Goal: Task Accomplishment & Management: Complete application form

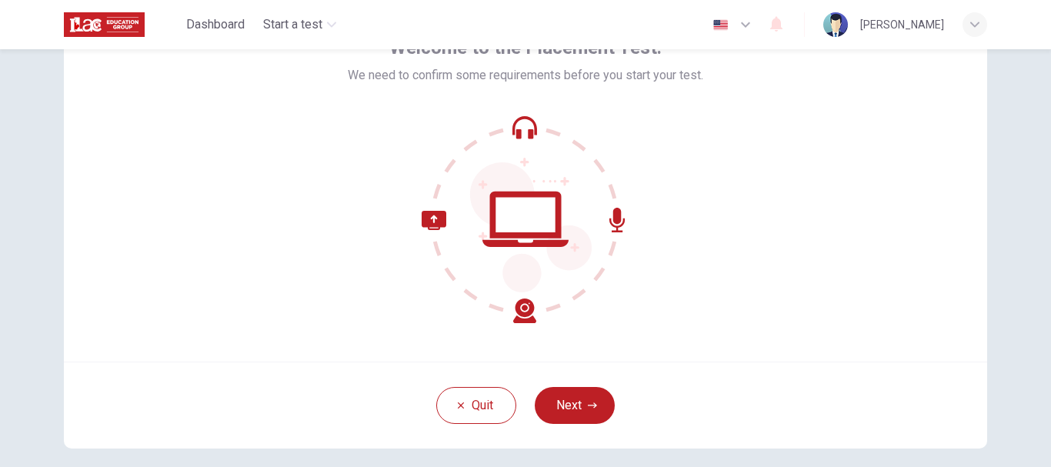
scroll to position [85, 0]
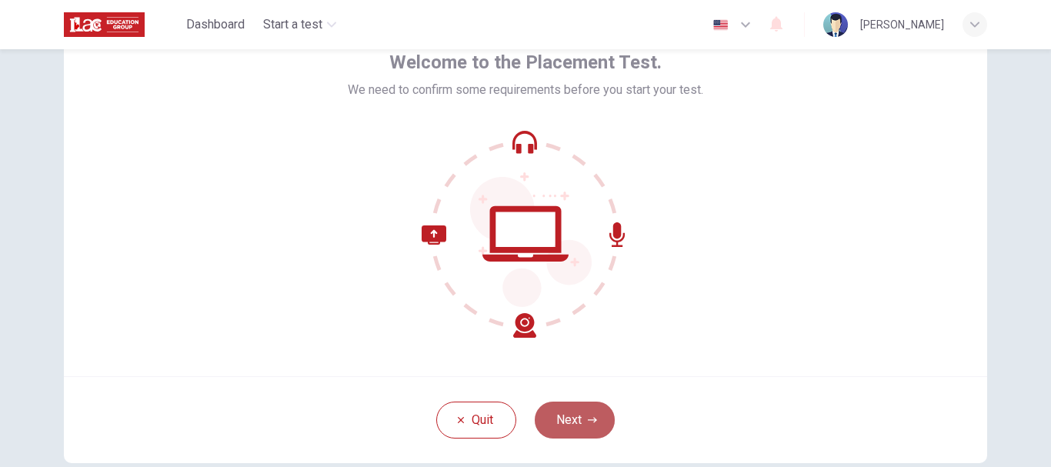
click at [575, 426] on button "Next" at bounding box center [575, 420] width 80 height 37
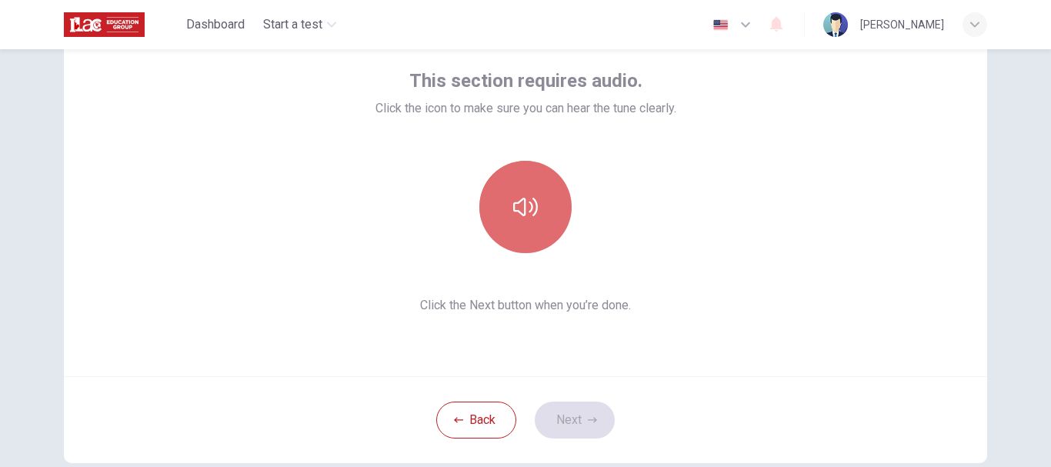
click at [544, 189] on button "button" at bounding box center [525, 207] width 92 height 92
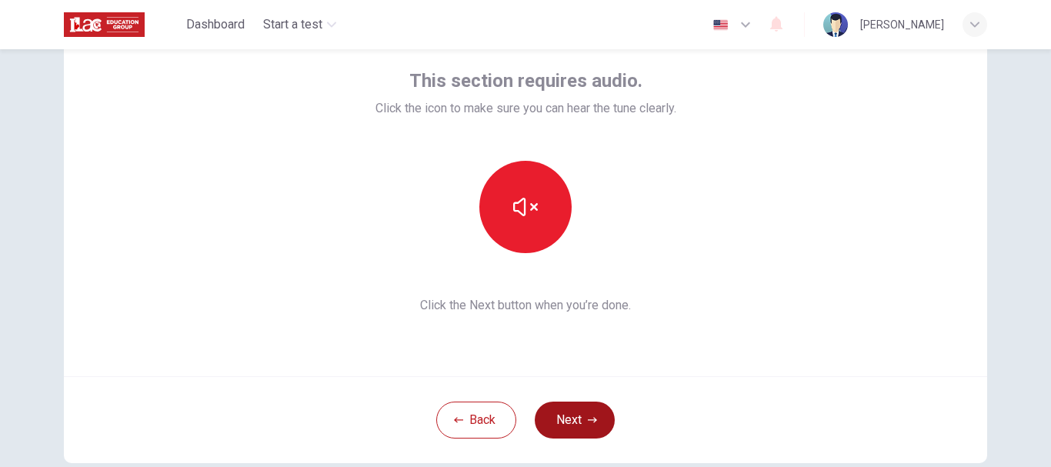
click at [568, 417] on button "Next" at bounding box center [575, 420] width 80 height 37
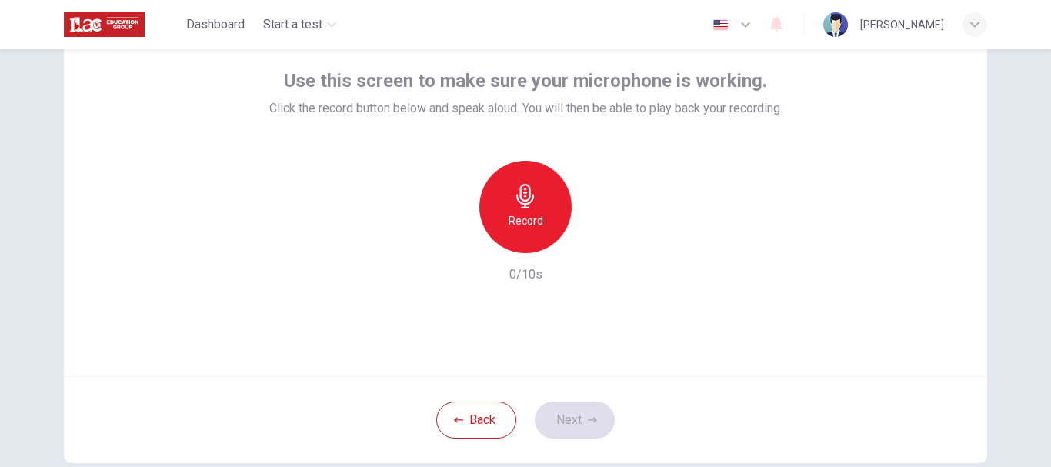
click at [540, 222] on div "Record" at bounding box center [525, 207] width 92 height 92
click at [598, 242] on icon "button" at bounding box center [596, 240] width 15 height 15
click at [564, 422] on button "Next" at bounding box center [575, 420] width 80 height 37
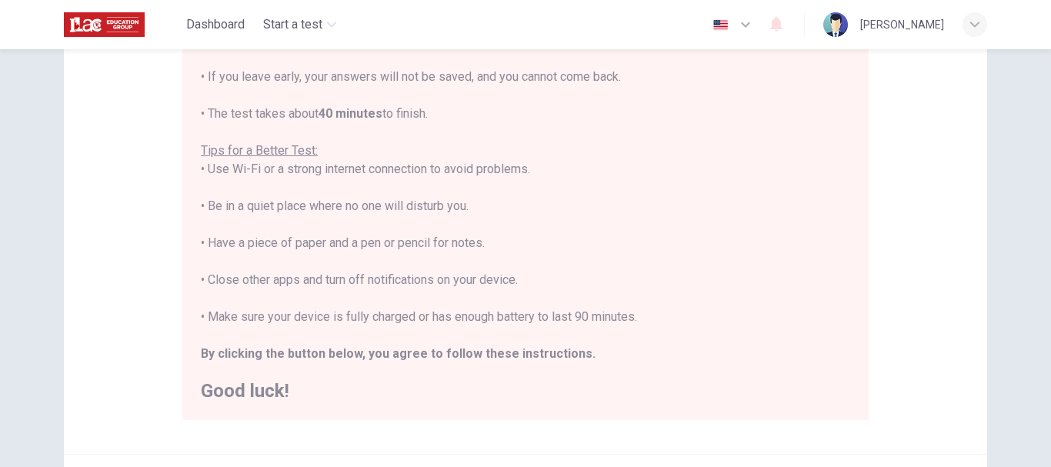
scroll to position [389, 0]
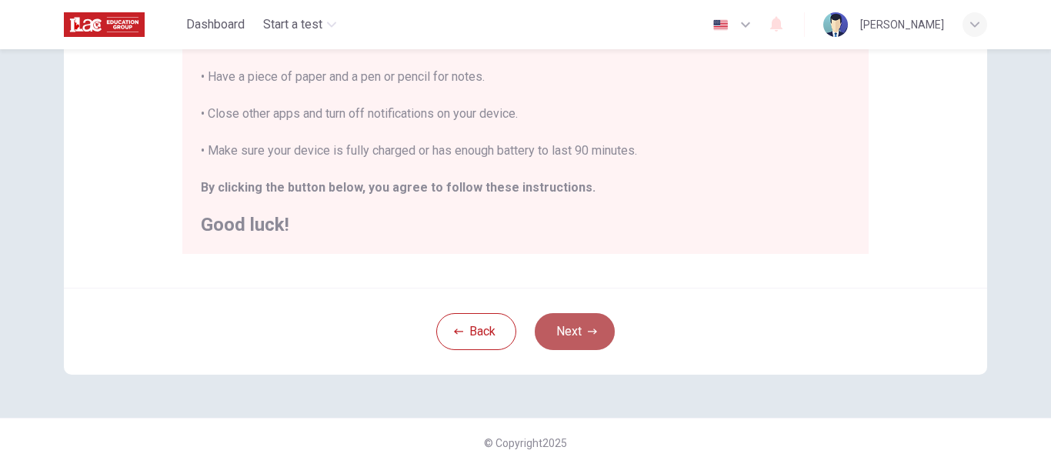
click at [577, 313] on button "Next" at bounding box center [575, 331] width 80 height 37
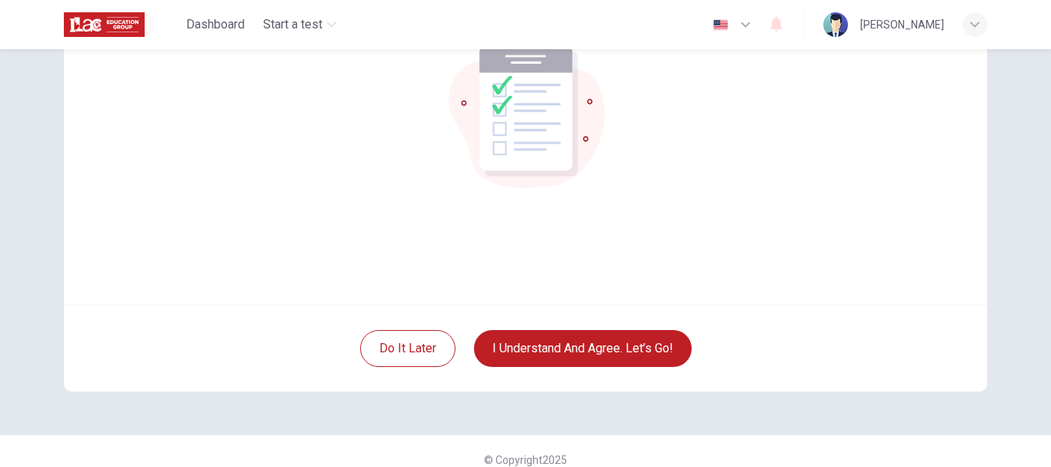
scroll to position [159, 0]
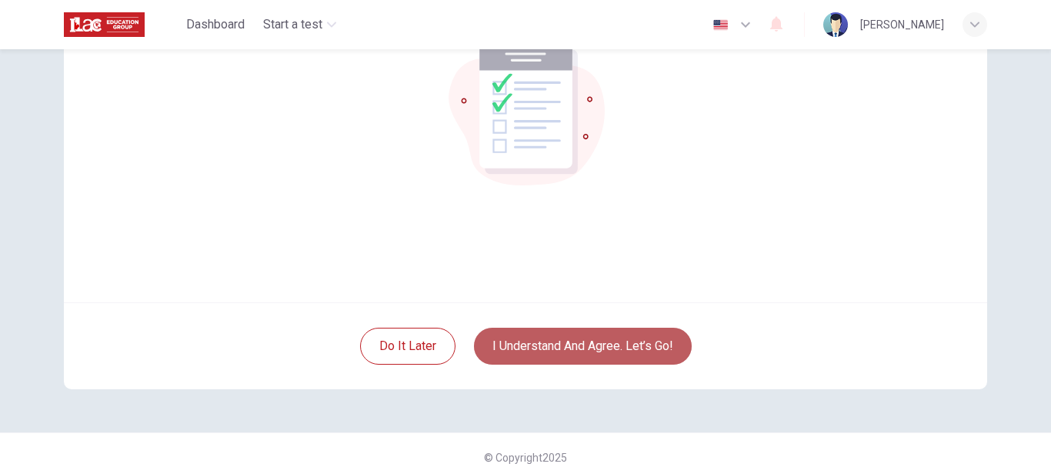
click at [594, 336] on button "I understand and agree. Let’s go!" at bounding box center [583, 346] width 218 height 37
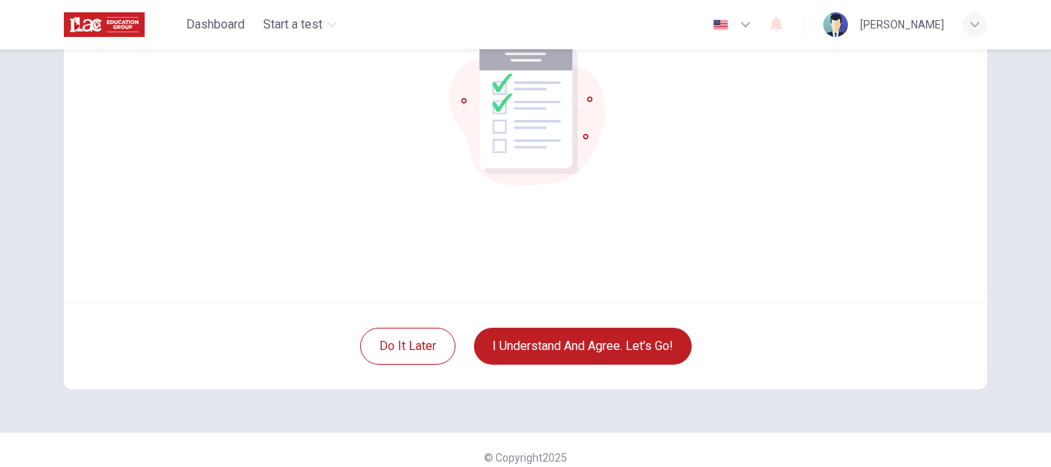
scroll to position [117, 0]
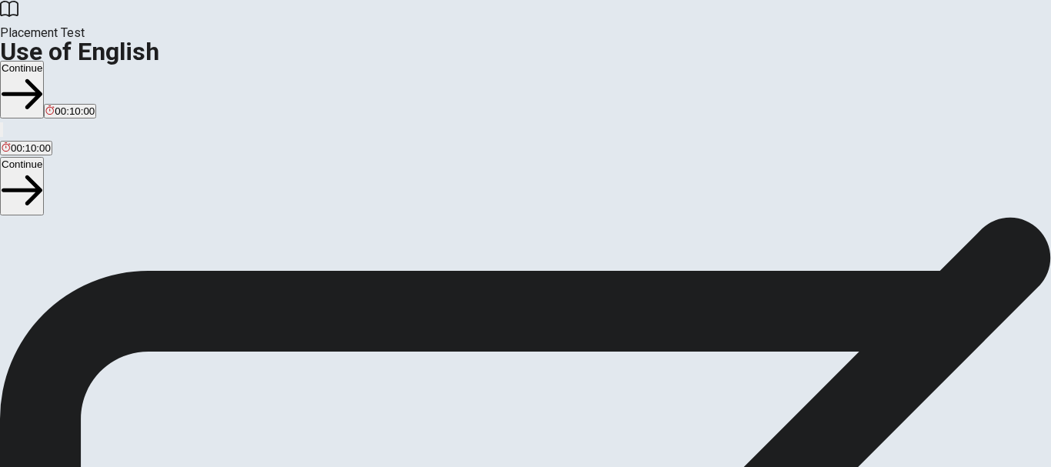
scroll to position [95, 0]
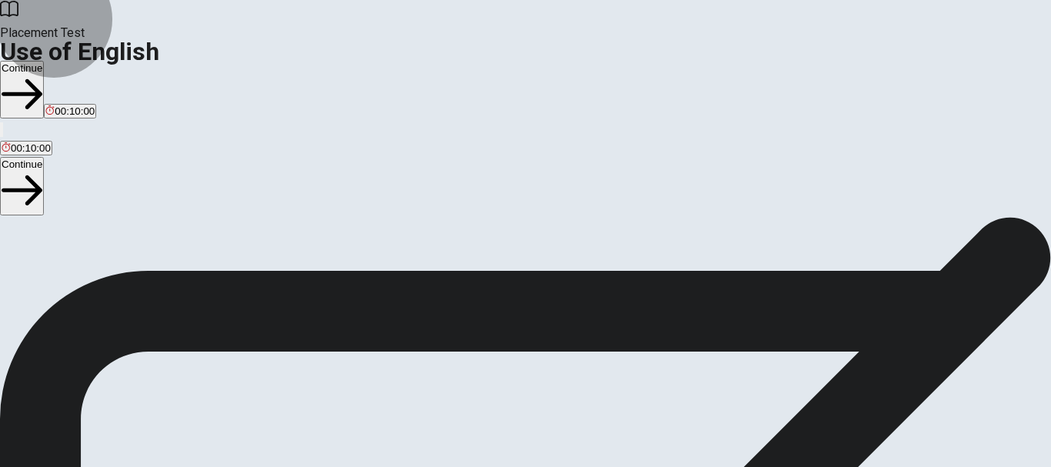
click at [44, 61] on button "Continue" at bounding box center [22, 90] width 44 height 58
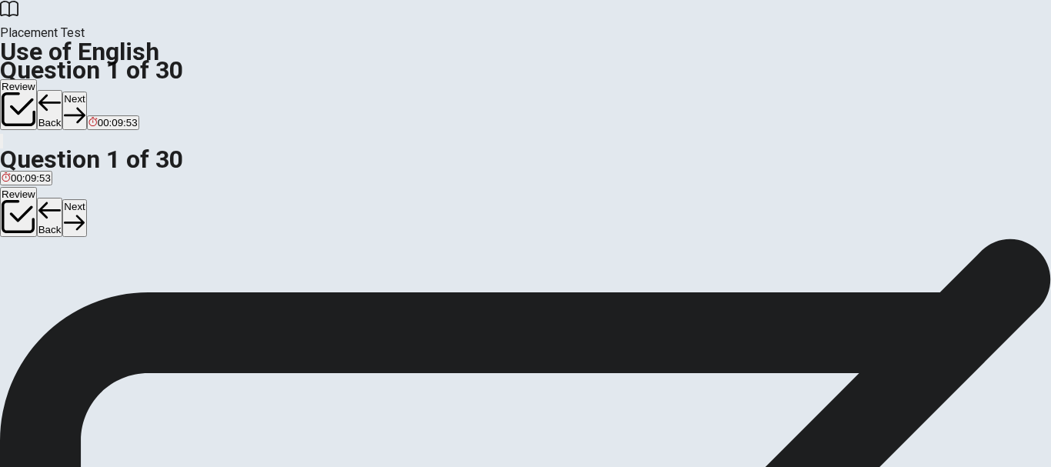
click at [15, 182] on div "A" at bounding box center [9, 188] width 14 height 12
click at [86, 92] on button "Next" at bounding box center [74, 111] width 24 height 38
click at [67, 258] on div "B" at bounding box center [50, 252] width 33 height 12
click at [86, 92] on button "Next" at bounding box center [74, 111] width 24 height 38
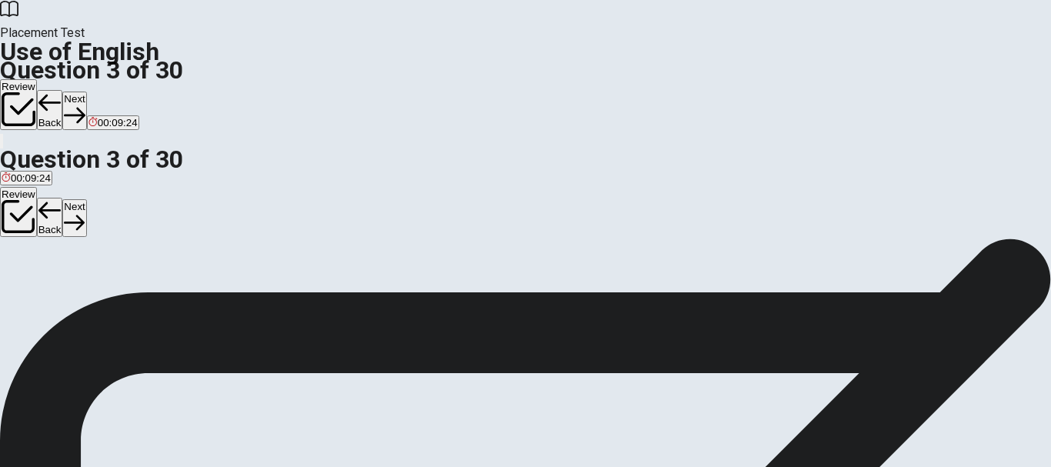
click at [69, 271] on button "D are" at bounding box center [61, 258] width 18 height 26
click at [86, 92] on button "Next" at bounding box center [74, 111] width 24 height 38
click at [28, 258] on div "B" at bounding box center [20, 252] width 16 height 12
click at [86, 92] on button "Next" at bounding box center [74, 111] width 24 height 38
click at [16, 246] on div "A" at bounding box center [9, 252] width 15 height 12
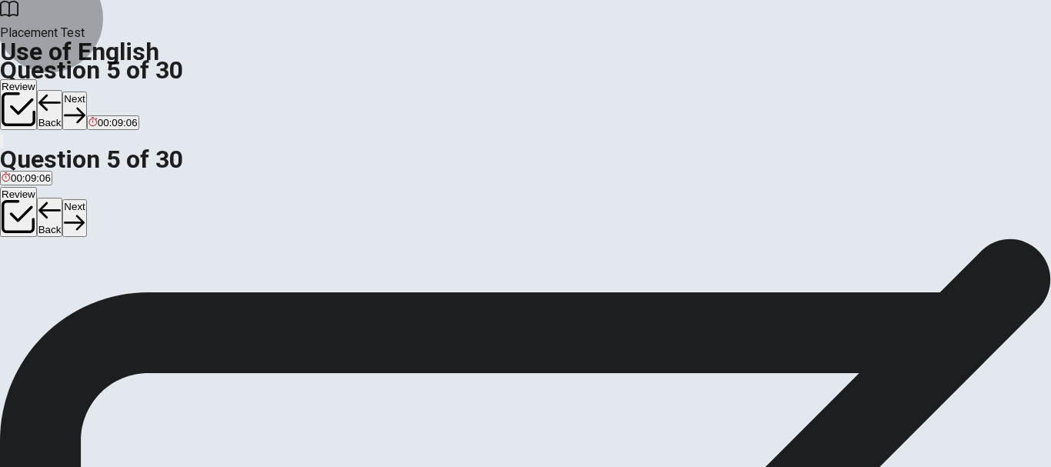
click at [85, 105] on icon "button" at bounding box center [74, 115] width 21 height 21
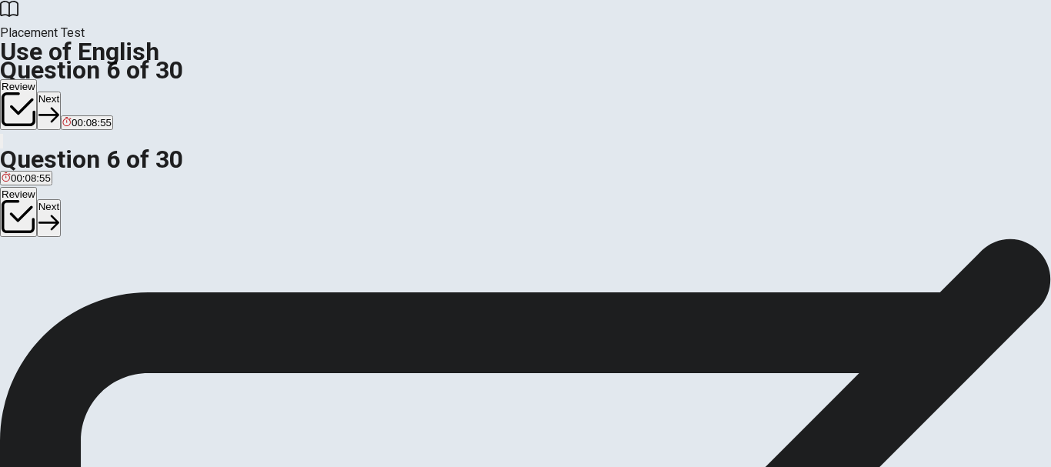
scroll to position [12, 0]
click at [18, 265] on div "A" at bounding box center [10, 271] width 16 height 12
click at [61, 92] on button "Next" at bounding box center [49, 111] width 24 height 38
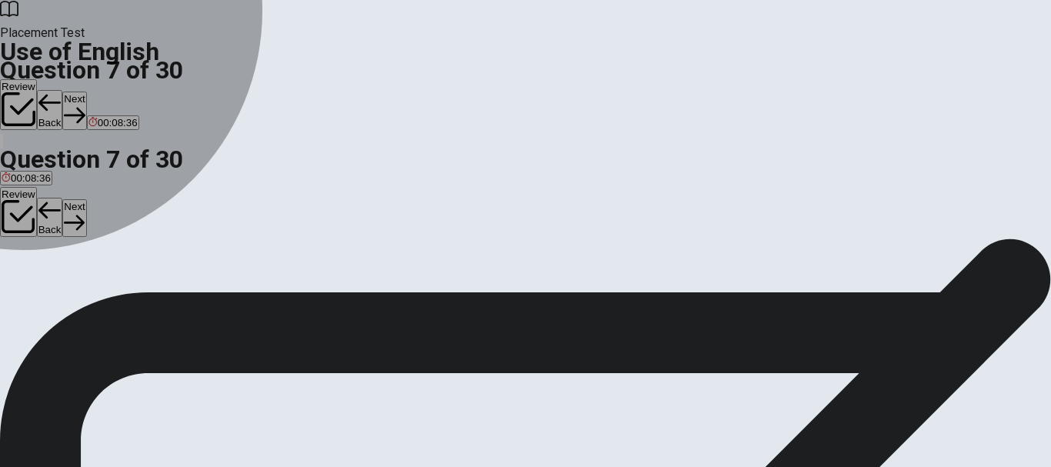
click at [82, 276] on div "D" at bounding box center [74, 271] width 18 height 12
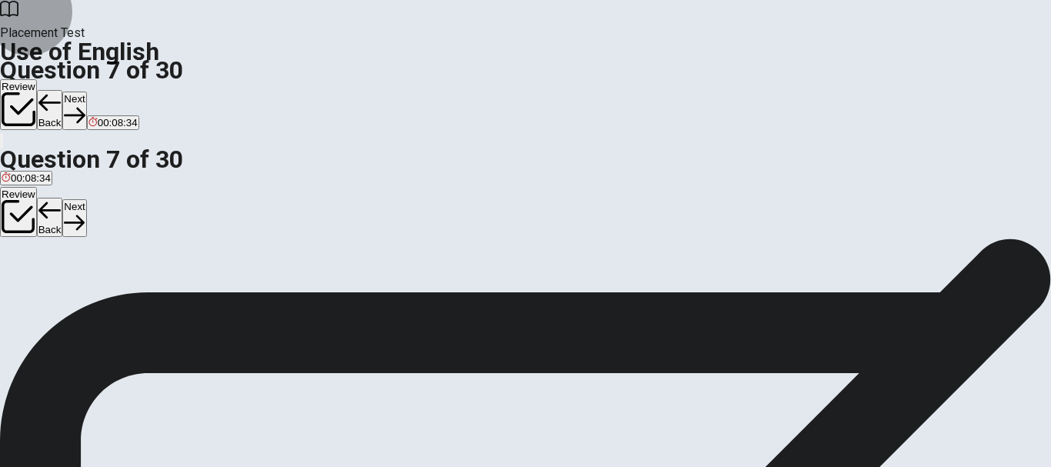
click at [86, 92] on button "Next" at bounding box center [74, 111] width 24 height 38
click at [99, 276] on div "D" at bounding box center [86, 271] width 25 height 12
click at [86, 92] on button "Next" at bounding box center [74, 111] width 24 height 38
click at [63, 90] on button "Back" at bounding box center [50, 110] width 26 height 40
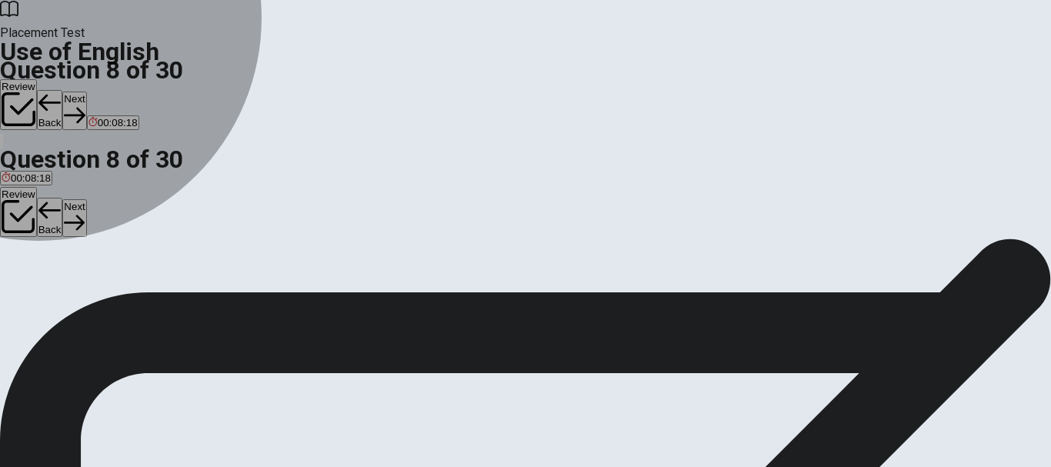
click at [45, 286] on span "heavy" at bounding box center [32, 282] width 28 height 12
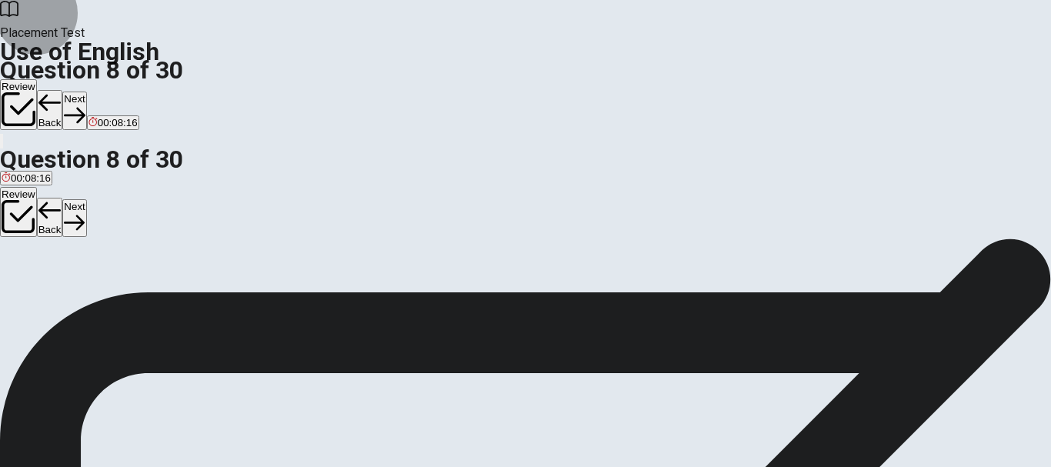
click at [86, 92] on button "Next" at bounding box center [74, 111] width 24 height 38
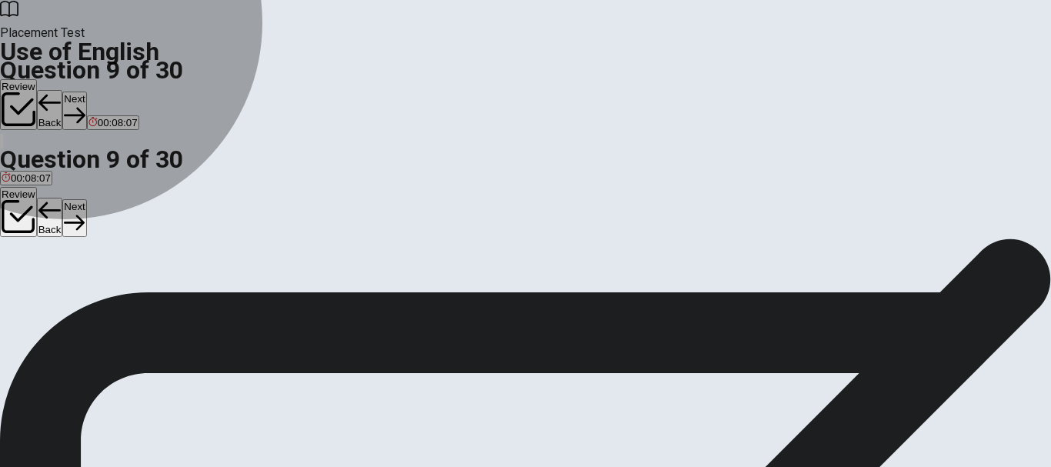
click at [38, 276] on span "plumber" at bounding box center [20, 282] width 37 height 12
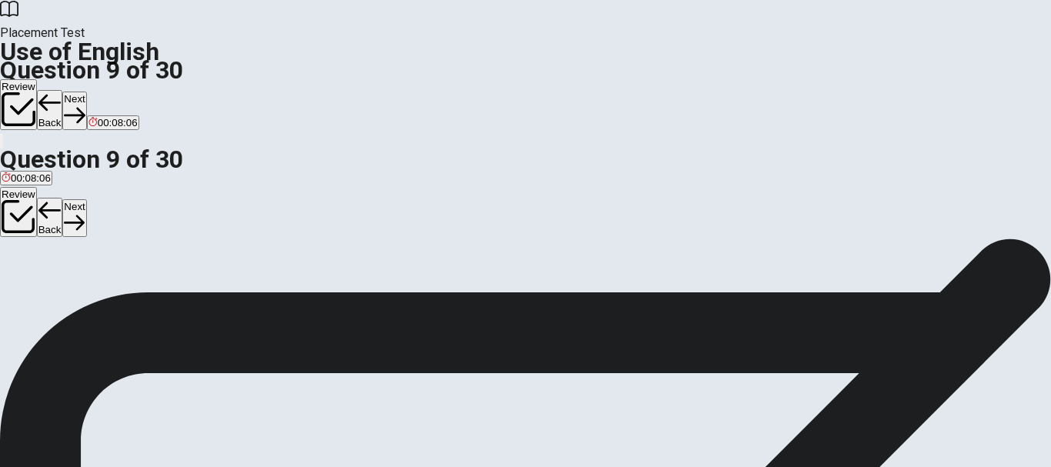
click at [86, 92] on button "Next" at bounding box center [74, 111] width 24 height 38
click at [115, 276] on div "D" at bounding box center [100, 271] width 30 height 12
click at [86, 92] on button "Next" at bounding box center [74, 111] width 24 height 38
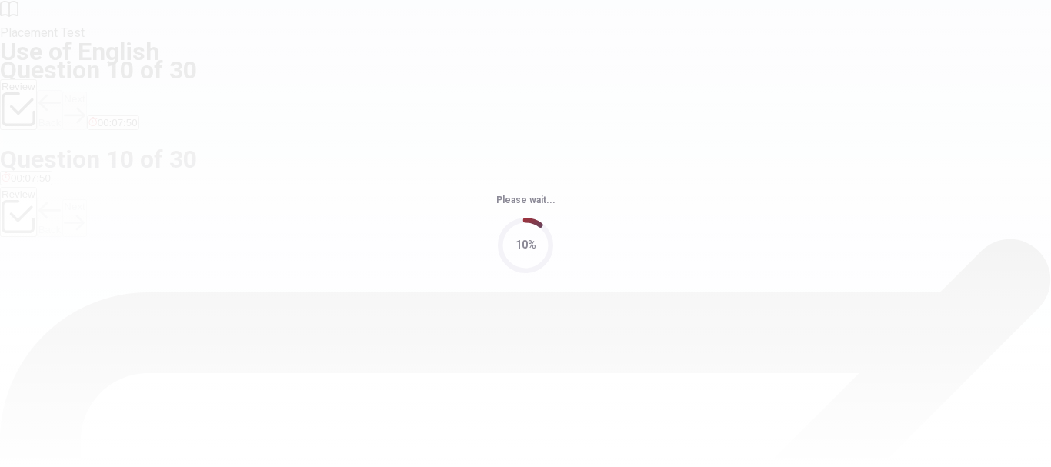
scroll to position [0, 0]
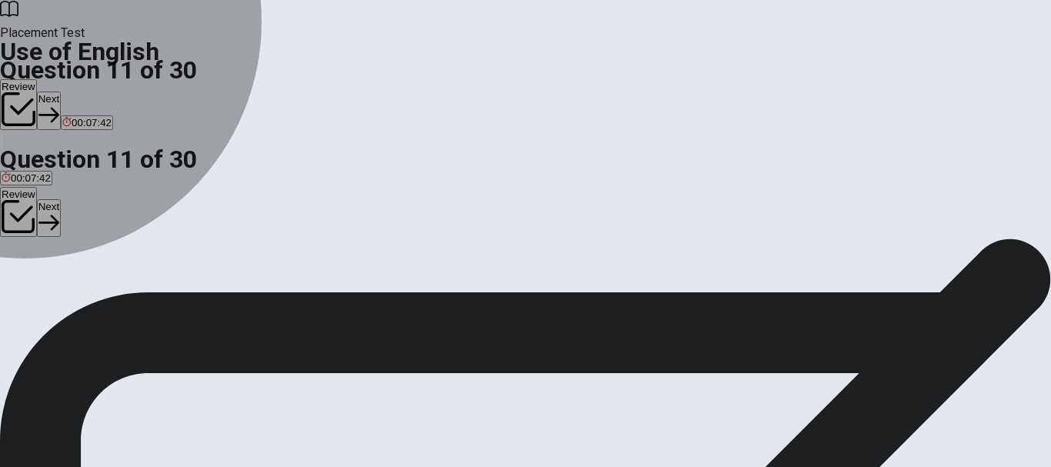
click at [115, 289] on div "D" at bounding box center [98, 283] width 32 height 12
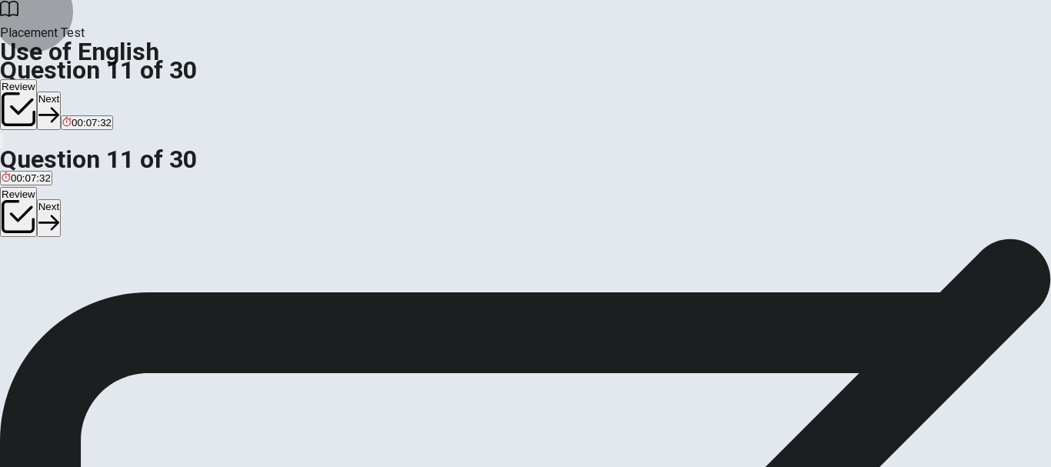
click at [61, 92] on button "Next" at bounding box center [49, 111] width 24 height 38
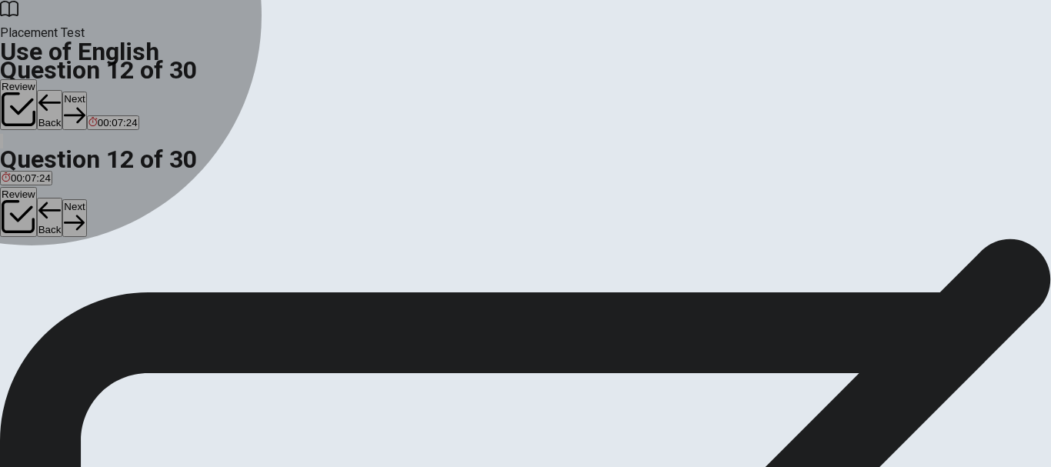
click at [32, 275] on button "A will go" at bounding box center [16, 288] width 32 height 26
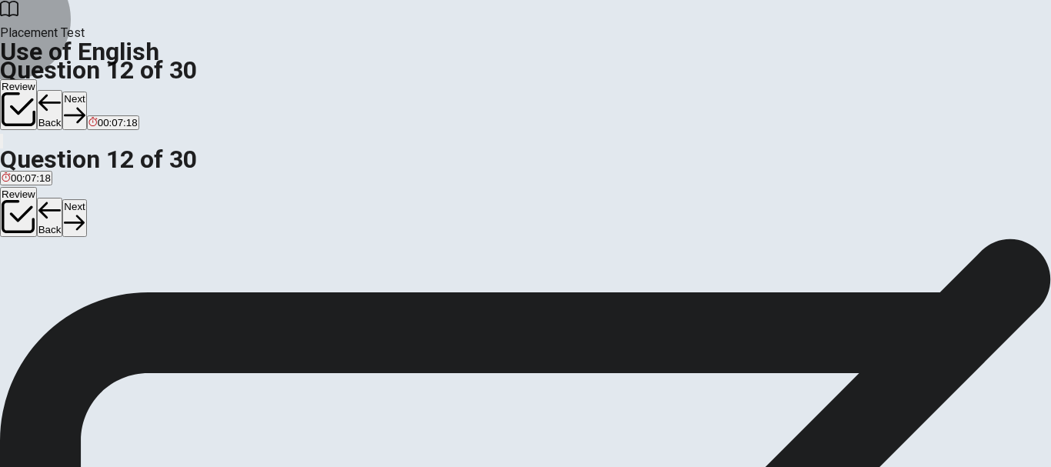
click at [86, 92] on button "Next" at bounding box center [74, 111] width 24 height 38
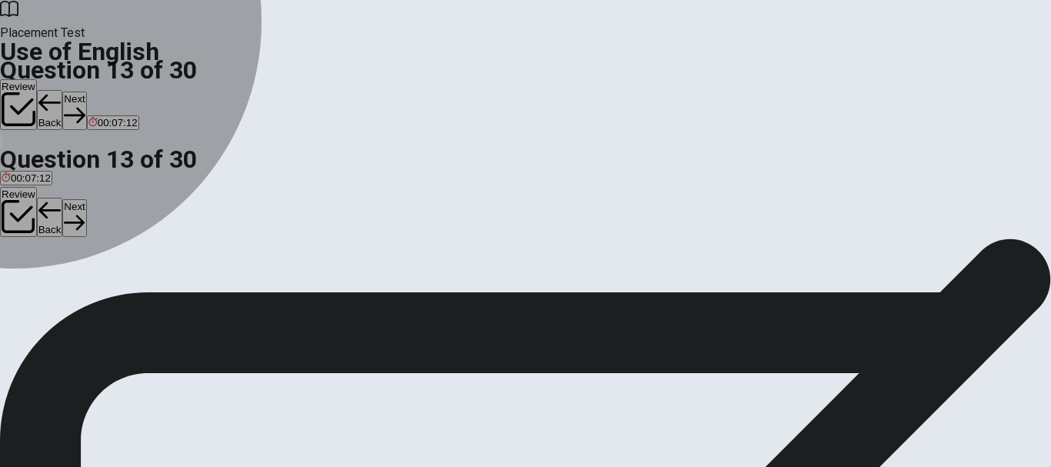
click at [24, 277] on div "A" at bounding box center [13, 283] width 22 height 12
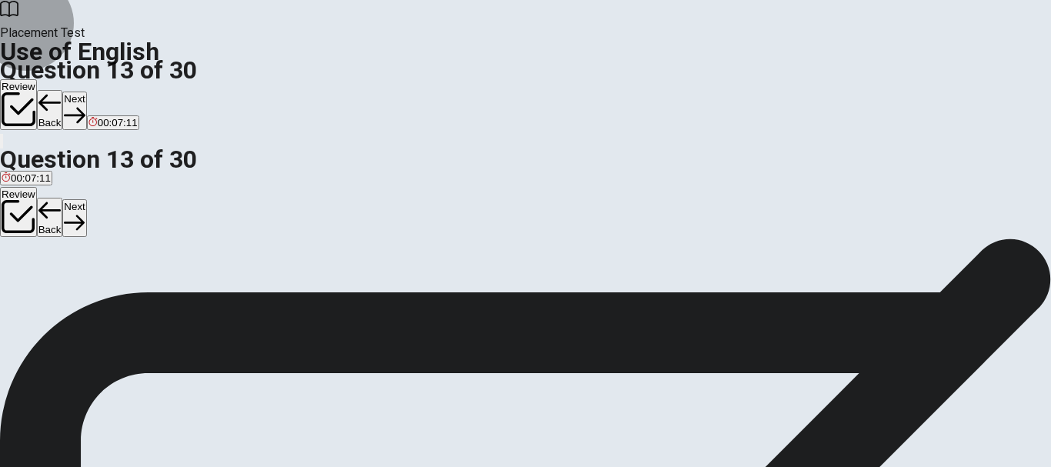
click at [86, 92] on button "Next" at bounding box center [74, 111] width 24 height 38
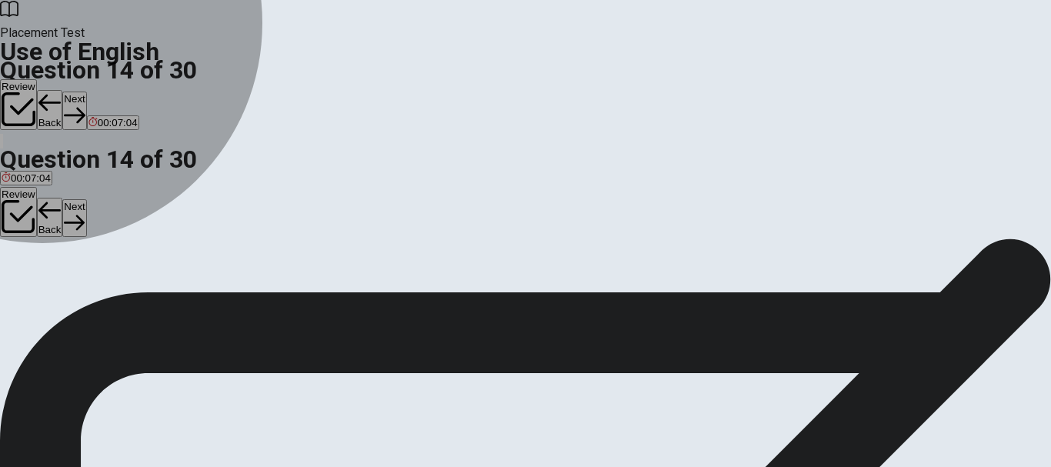
click at [27, 289] on span "to get" at bounding box center [14, 295] width 25 height 12
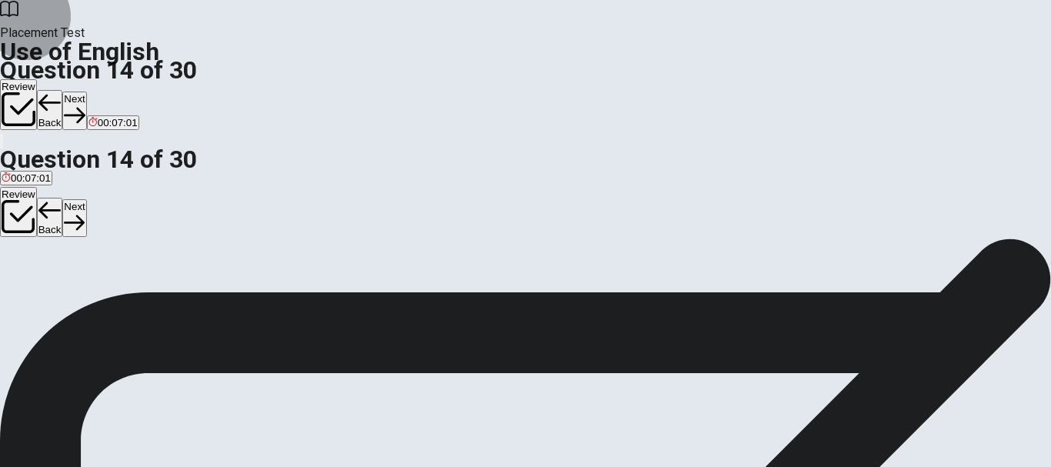
click at [86, 92] on button "Next" at bounding box center [74, 111] width 24 height 38
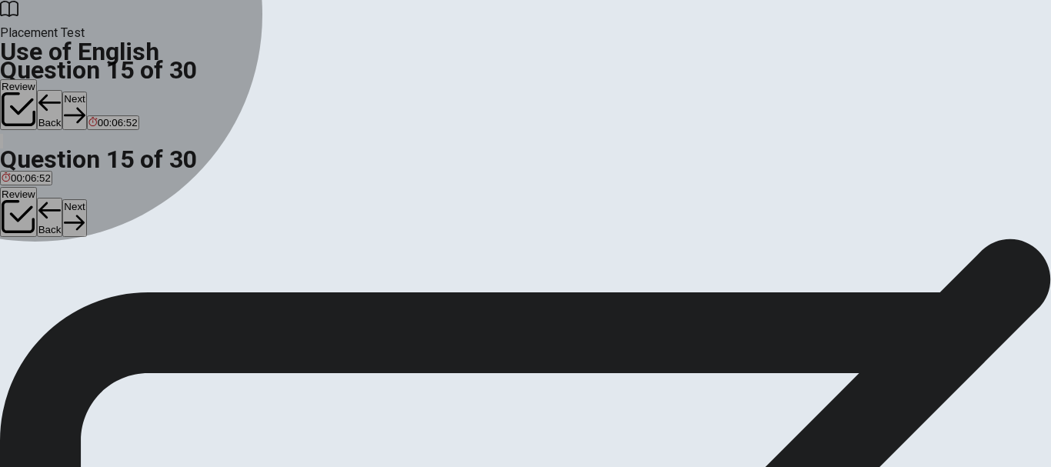
click at [172, 295] on button "B stop them from speaking" at bounding box center [114, 288] width 115 height 26
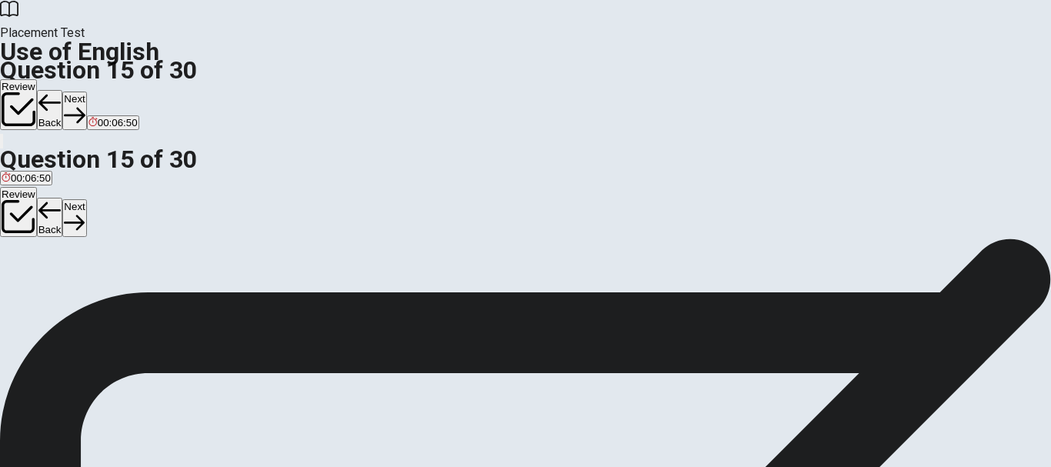
click at [86, 92] on button "Next" at bounding box center [74, 111] width 24 height 38
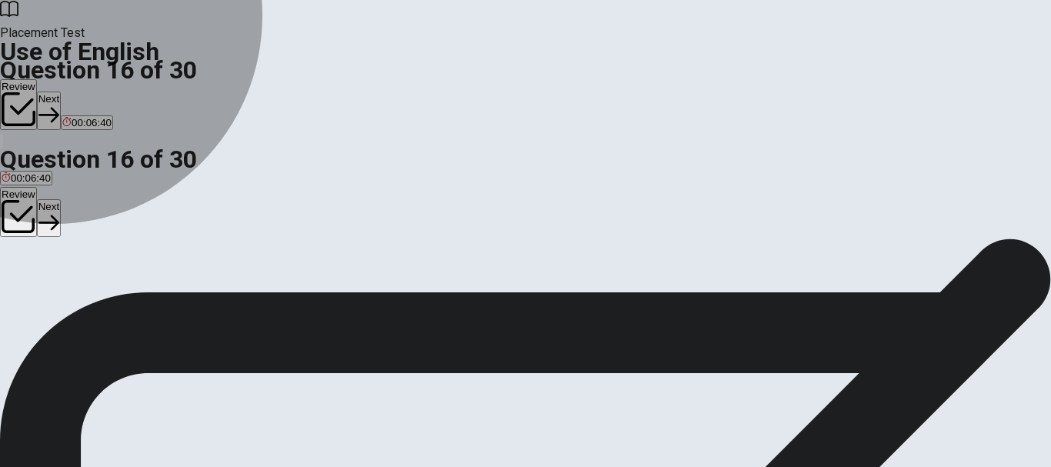
click at [81, 300] on span "help" at bounding box center [71, 295] width 19 height 12
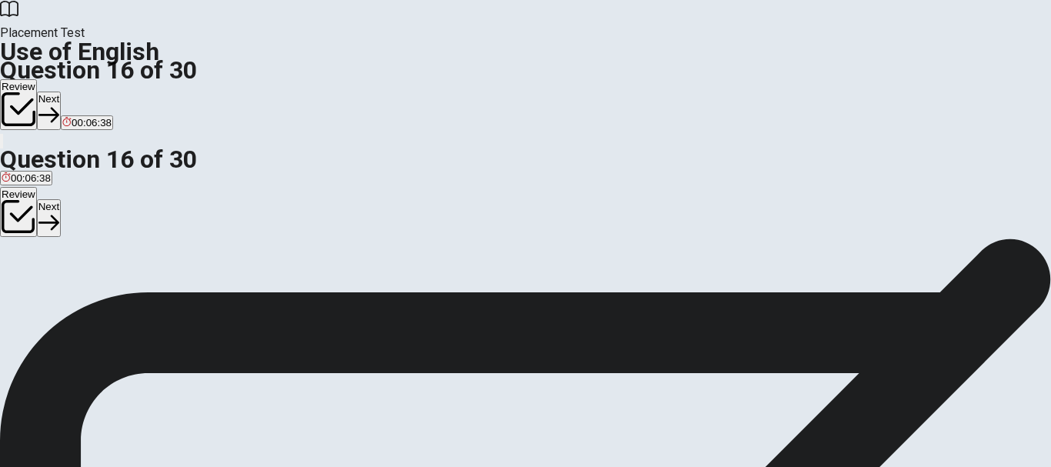
click at [61, 92] on button "Next" at bounding box center [49, 111] width 24 height 38
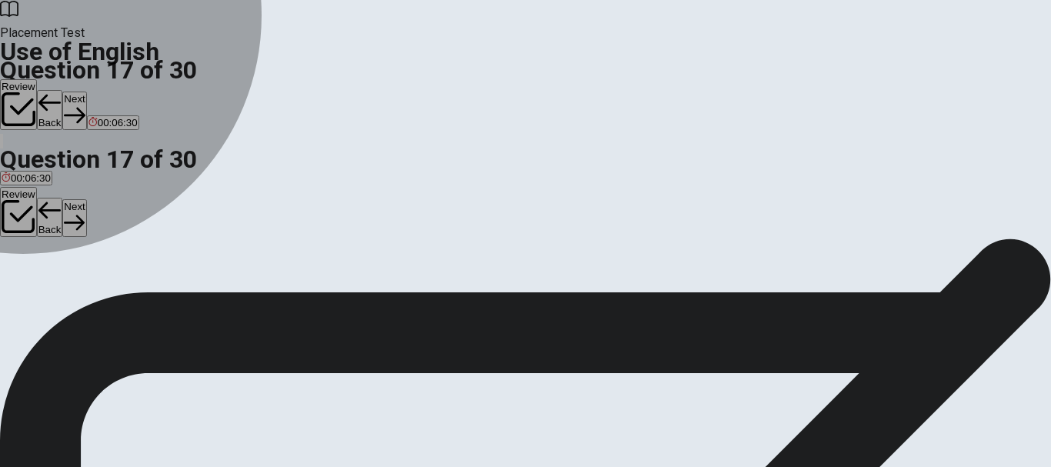
click at [52, 289] on div "B" at bounding box center [38, 283] width 28 height 12
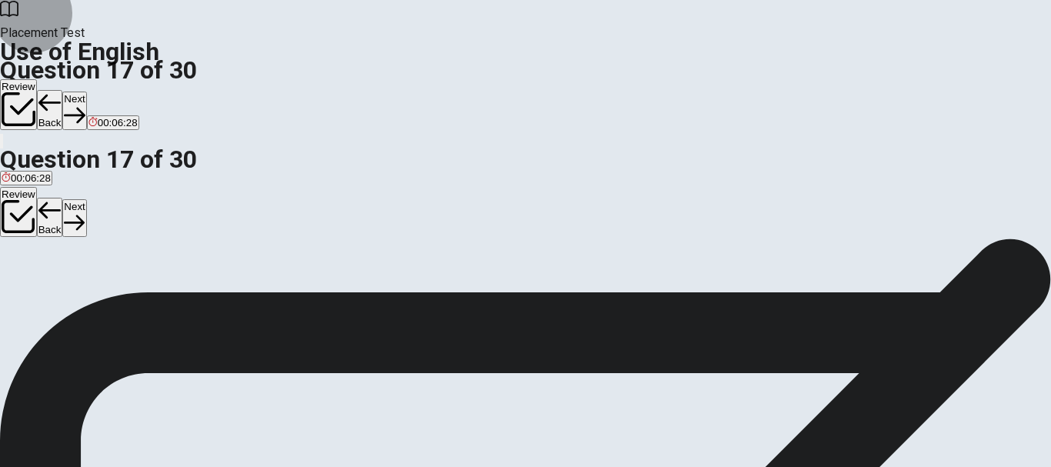
click at [86, 92] on button "Next" at bounding box center [74, 111] width 24 height 38
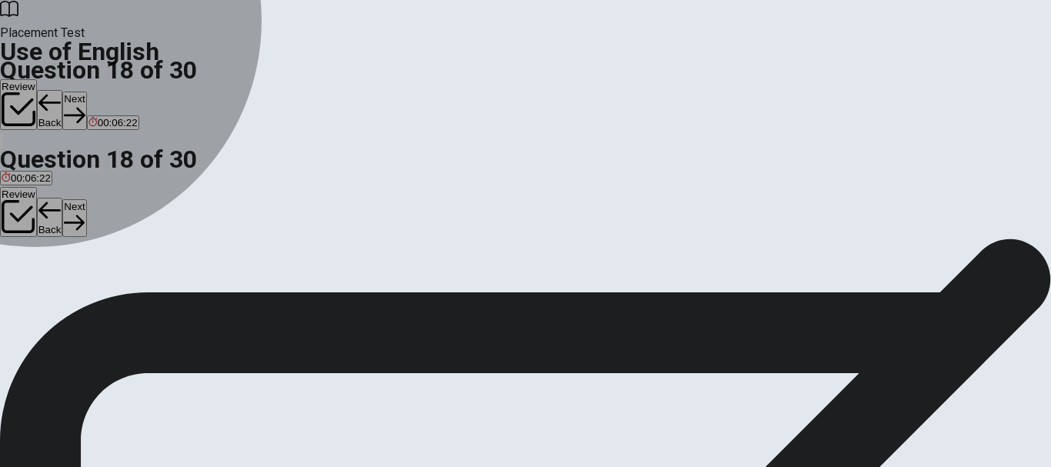
click at [138, 302] on button "D achieves" at bounding box center [116, 288] width 44 height 26
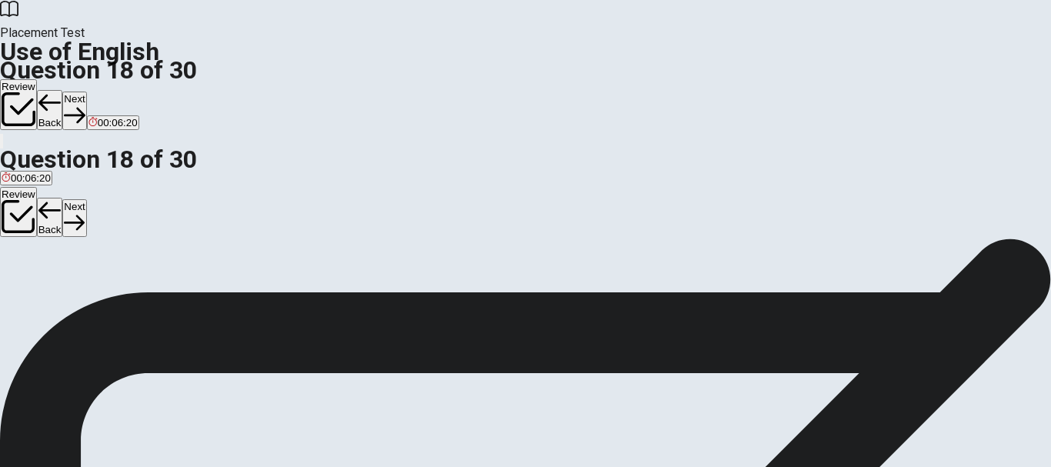
click at [86, 92] on button "Next" at bounding box center [74, 111] width 24 height 38
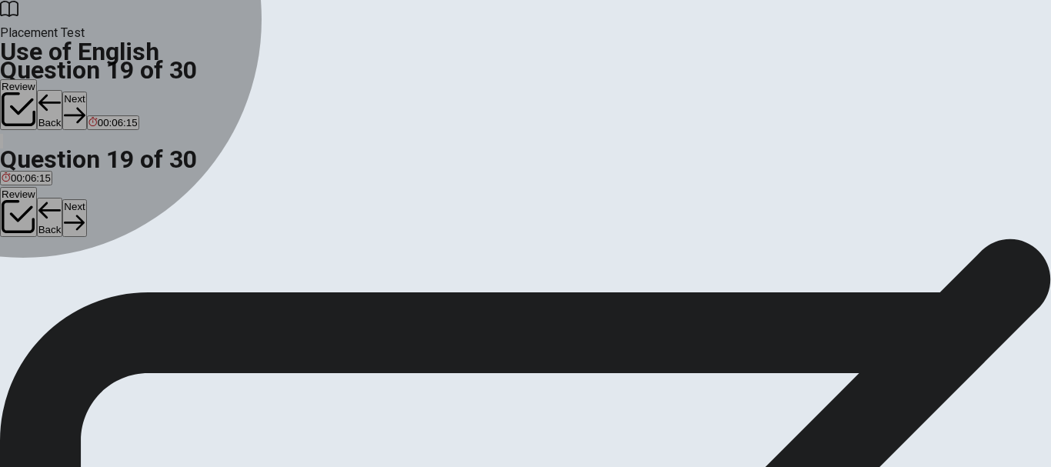
click at [50, 289] on div "B" at bounding box center [41, 283] width 17 height 12
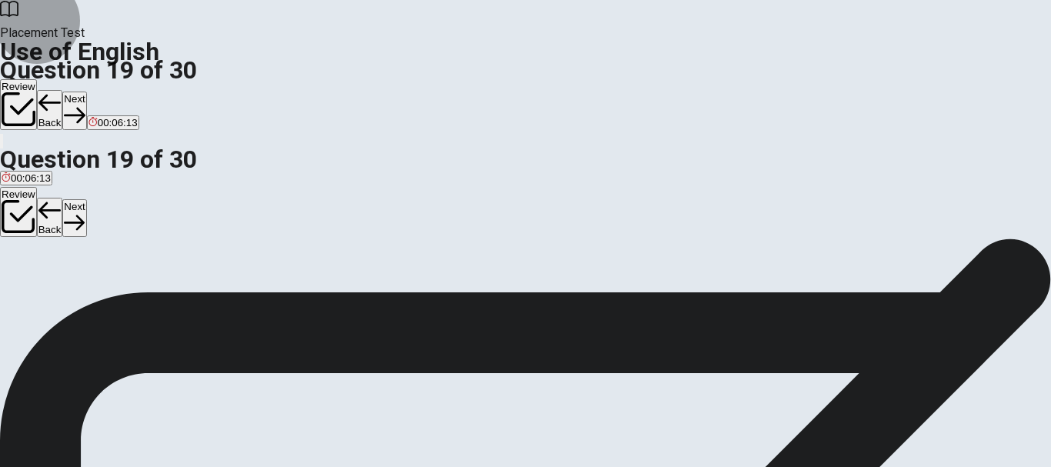
click at [86, 92] on button "Next" at bounding box center [74, 111] width 24 height 38
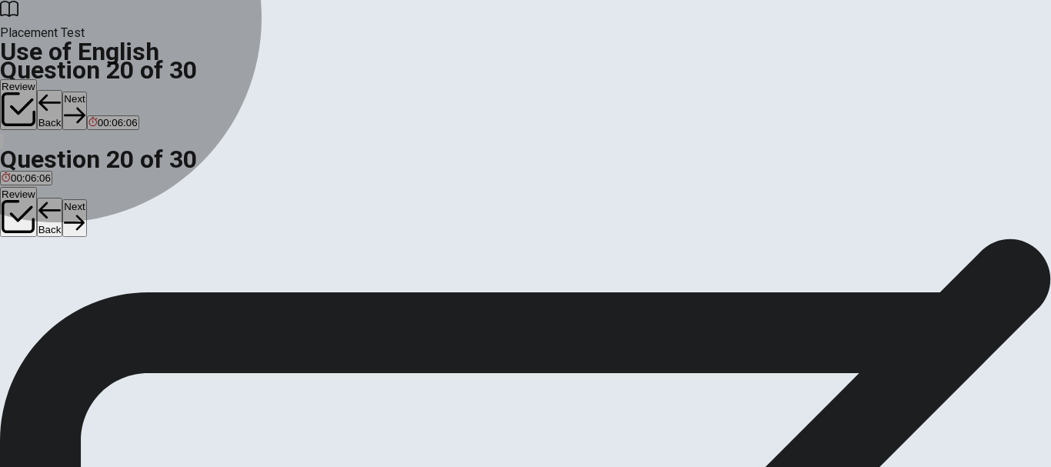
click at [29, 289] on span "sends" at bounding box center [16, 295] width 28 height 12
click at [126, 300] on span "send" at bounding box center [115, 295] width 22 height 12
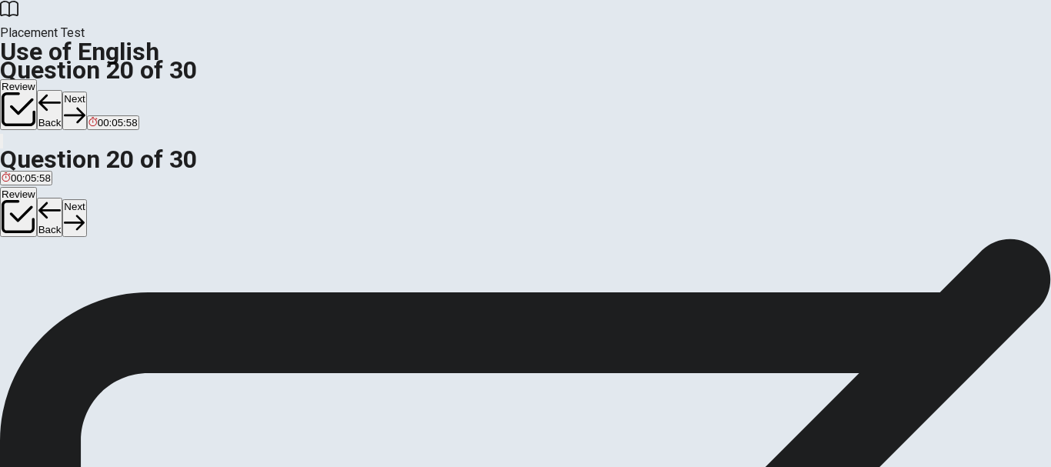
click at [86, 92] on button "Next" at bounding box center [74, 111] width 24 height 38
click at [54, 289] on span "has worked" at bounding box center [28, 295] width 52 height 12
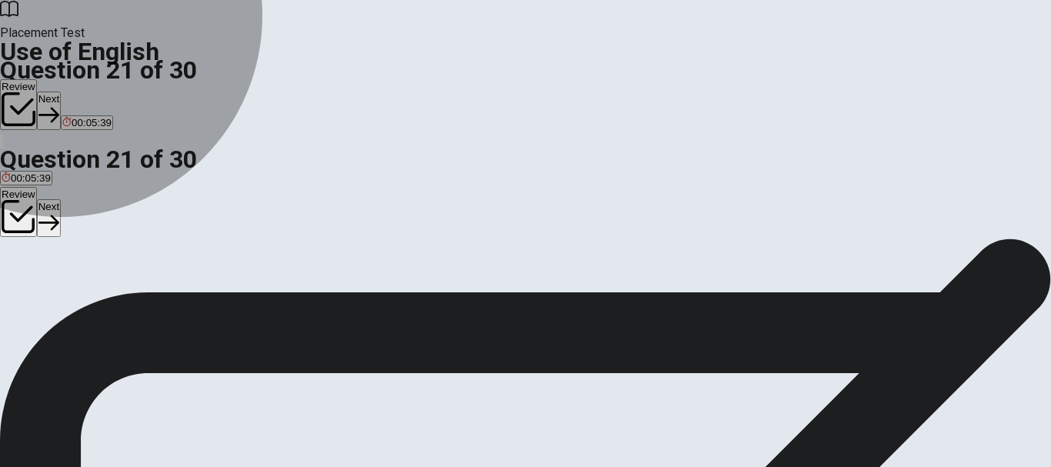
click at [84, 296] on span "works" at bounding box center [70, 295] width 27 height 12
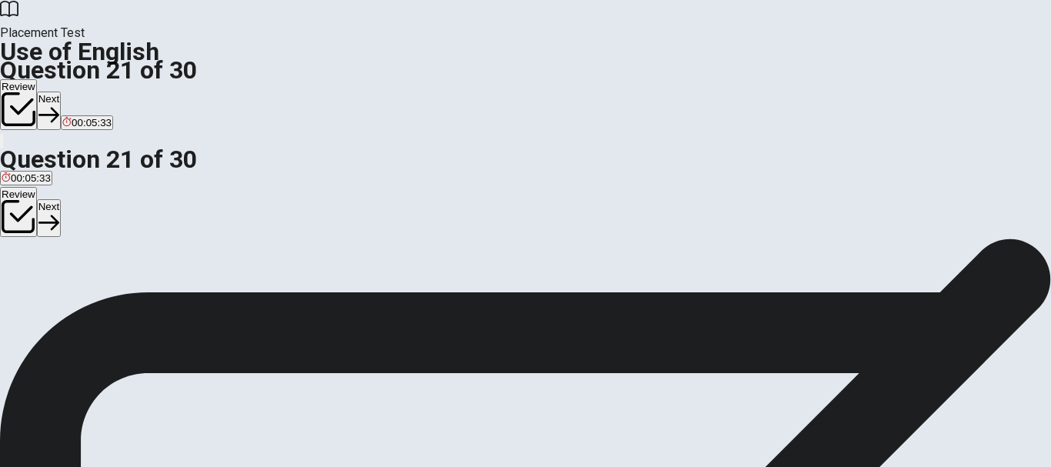
click at [61, 92] on button "Next" at bounding box center [49, 111] width 24 height 38
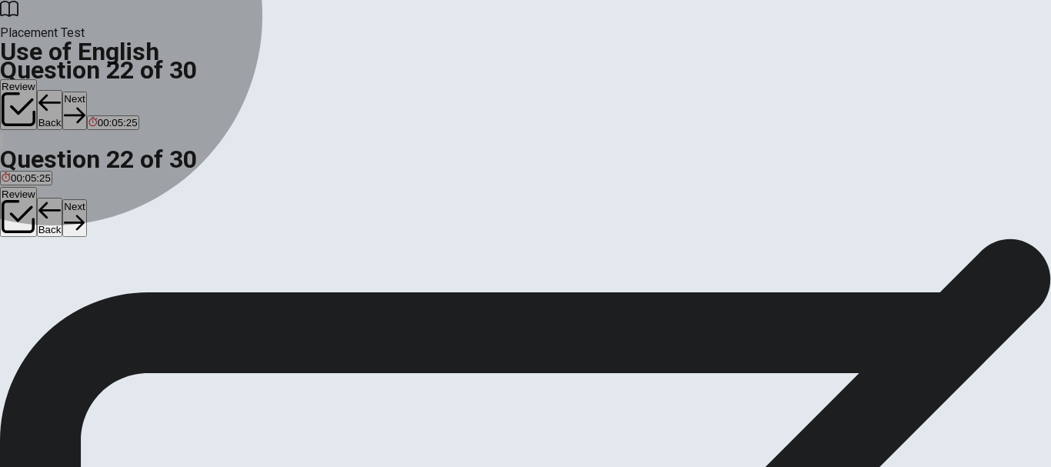
click at [18, 289] on span "rain" at bounding box center [10, 295] width 17 height 12
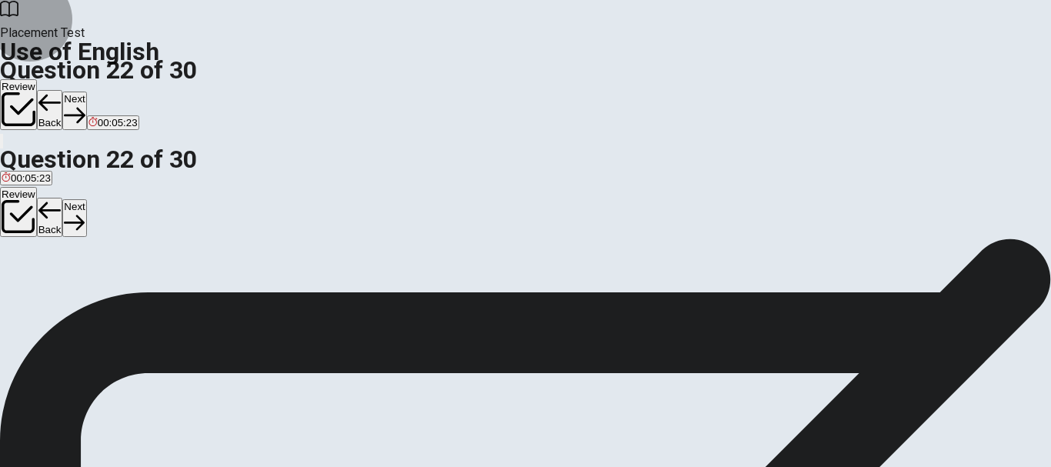
click at [86, 92] on button "Next" at bounding box center [74, 111] width 24 height 38
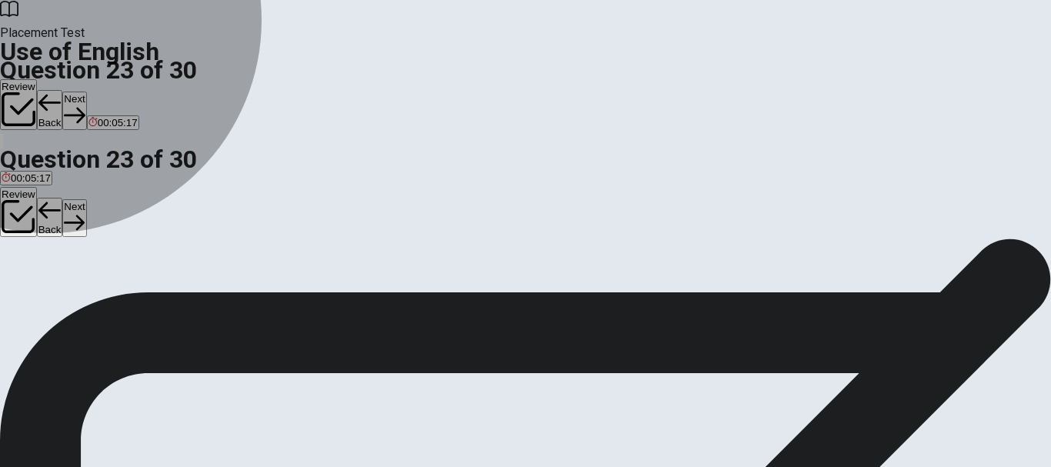
click at [58, 300] on span "spend" at bounding box center [44, 295] width 28 height 12
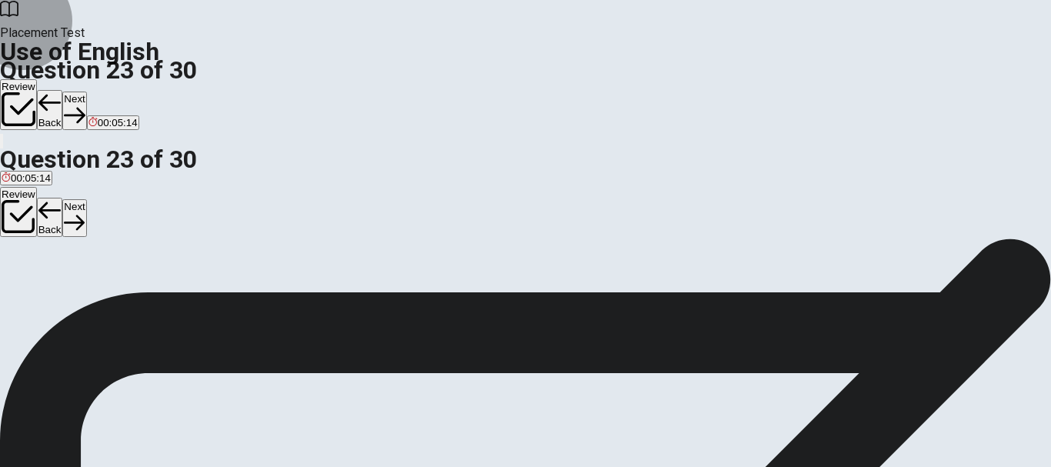
click at [86, 92] on button "Next" at bounding box center [74, 111] width 24 height 38
click at [28, 289] on span "heard" at bounding box center [15, 295] width 26 height 12
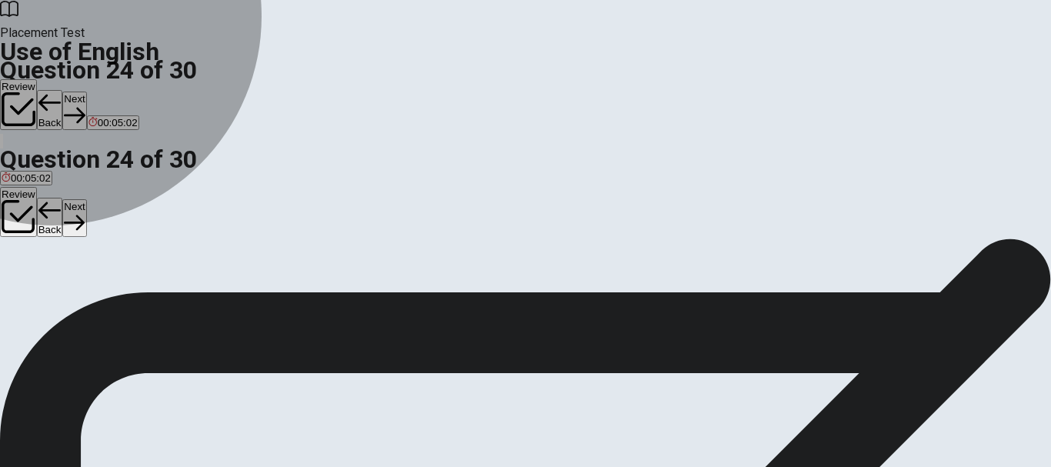
click at [80, 300] on span "hear" at bounding box center [69, 295] width 21 height 12
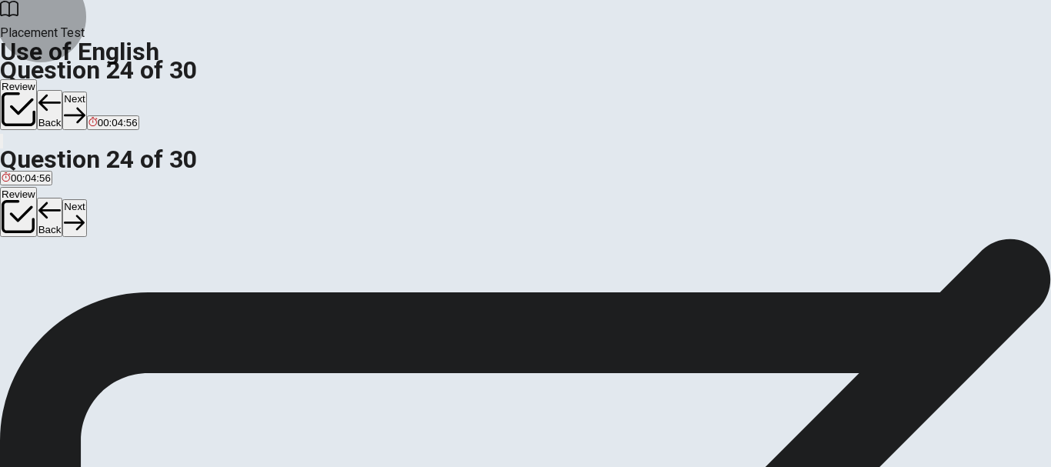
click at [86, 92] on button "Next" at bounding box center [74, 111] width 24 height 38
click at [20, 289] on span "vital" at bounding box center [11, 295] width 18 height 12
click at [86, 92] on button "Next" at bounding box center [74, 111] width 24 height 38
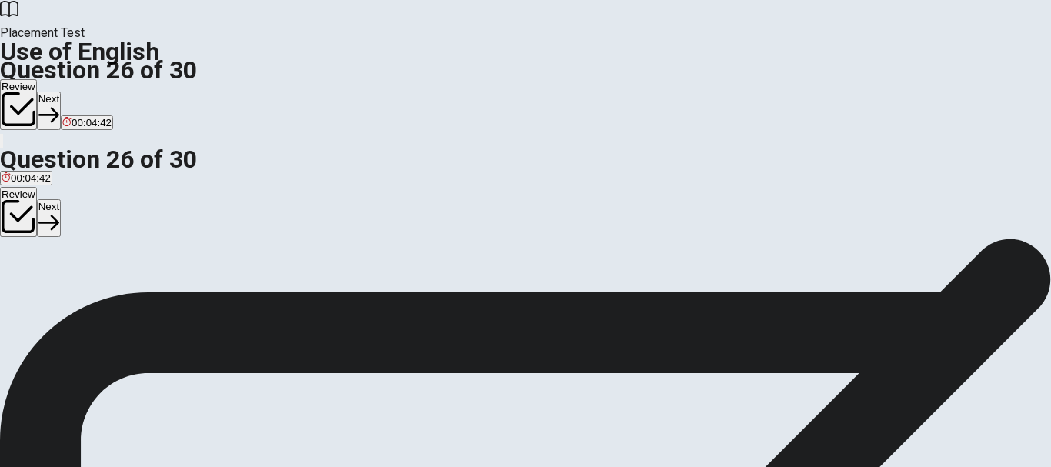
click at [95, 293] on span "innocent" at bounding box center [76, 295] width 38 height 12
click at [61, 92] on button "Next" at bounding box center [49, 111] width 24 height 38
click at [38, 289] on span "invisible" at bounding box center [20, 295] width 36 height 12
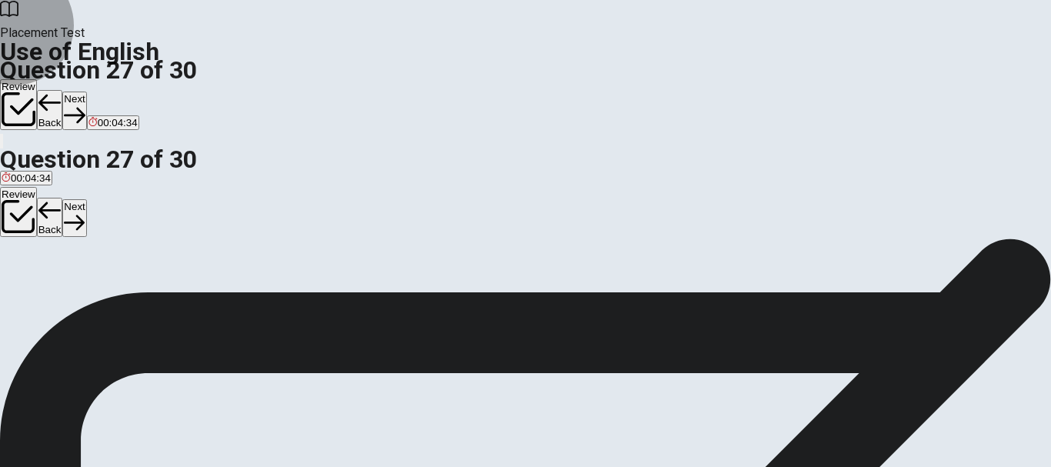
click at [86, 92] on button "Next" at bounding box center [74, 111] width 24 height 38
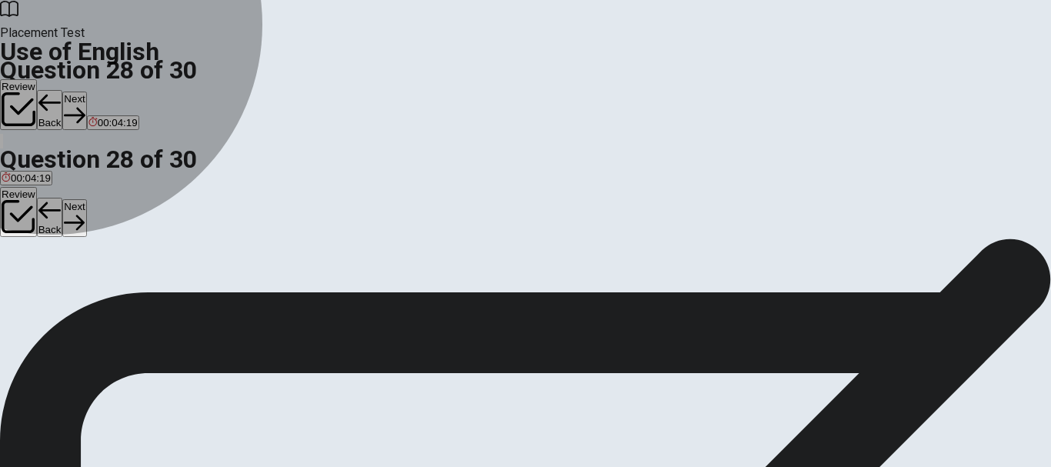
click at [125, 300] on span "characteristic" at bounding box center [94, 295] width 61 height 12
click at [62, 302] on button "B plan" at bounding box center [50, 288] width 22 height 26
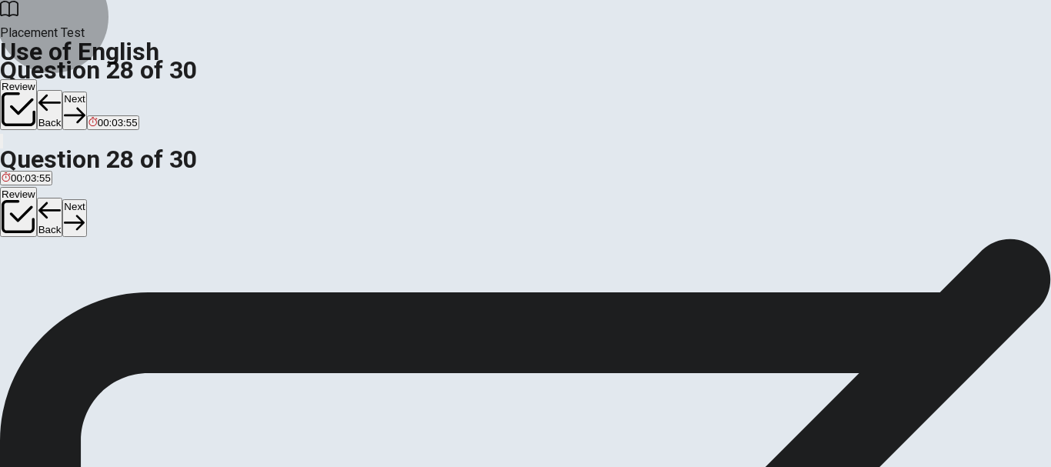
click at [85, 108] on icon "button" at bounding box center [74, 115] width 21 height 15
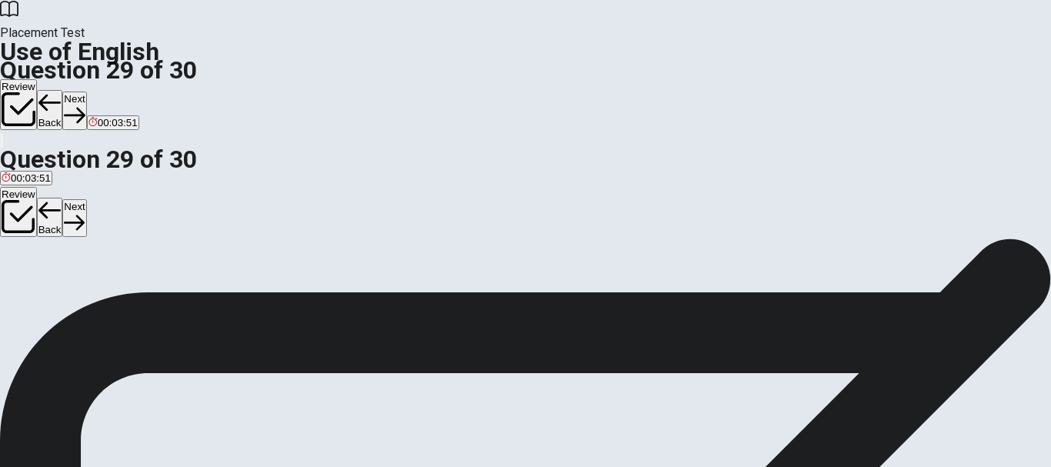
click at [121, 300] on span "watch it" at bounding box center [103, 295] width 35 height 12
click at [85, 105] on icon "button" at bounding box center [74, 115] width 21 height 21
click at [82, 294] on span "because" at bounding box center [63, 295] width 38 height 12
click at [86, 92] on button "Next" at bounding box center [74, 111] width 24 height 38
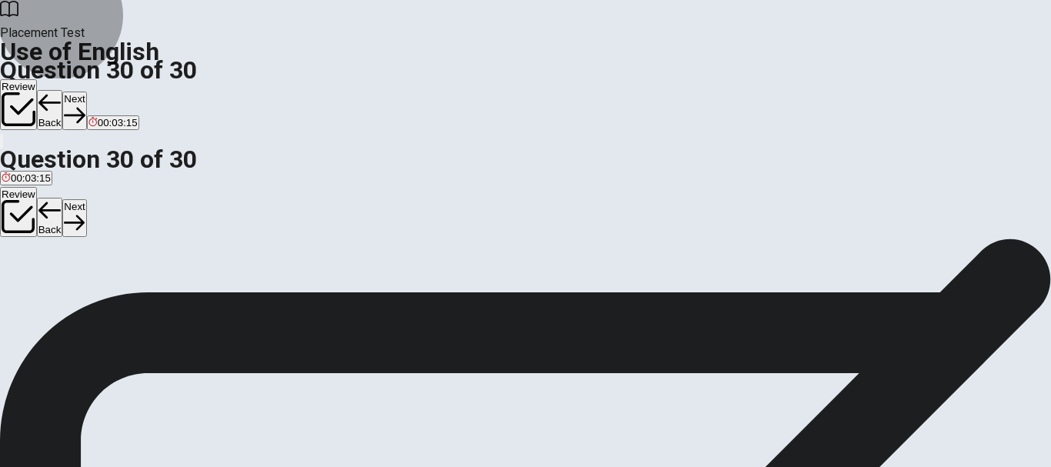
click at [35, 92] on icon "button" at bounding box center [19, 109] width 34 height 34
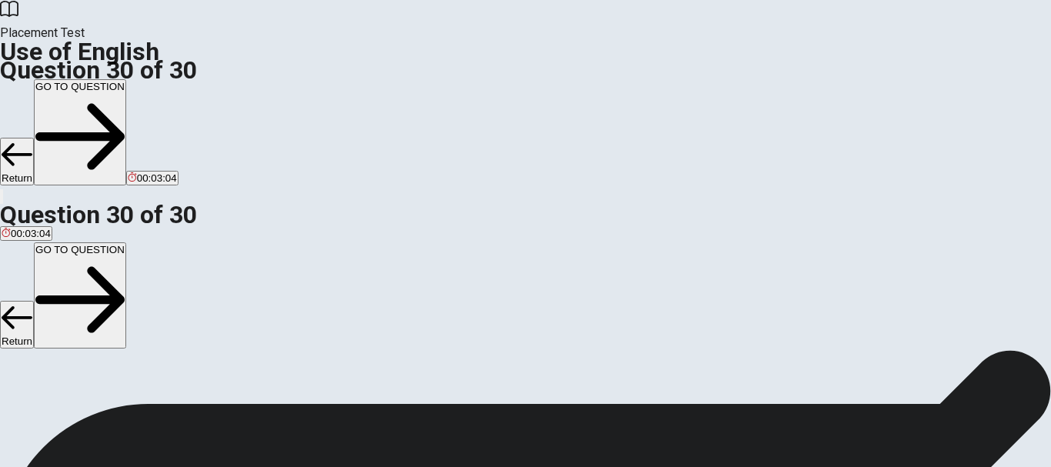
scroll to position [62, 0]
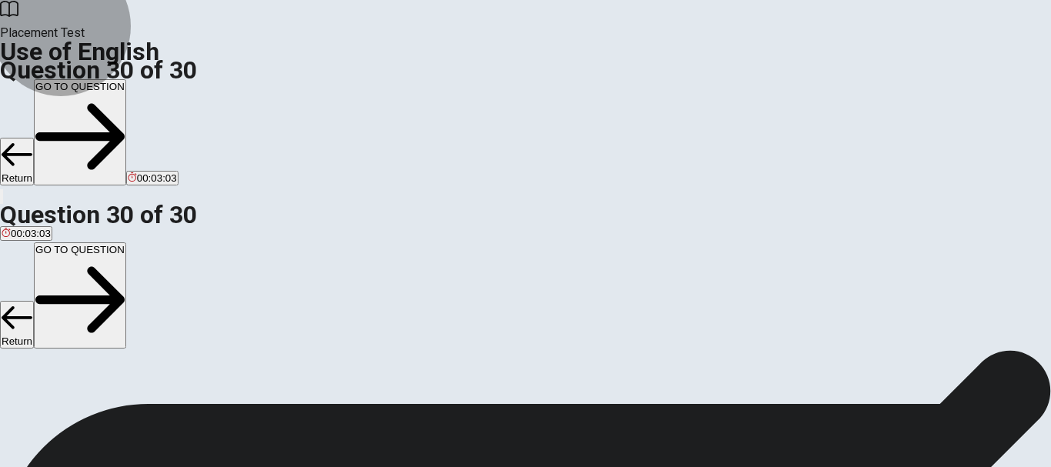
click at [126, 79] on button "GO TO QUESTION" at bounding box center [80, 132] width 92 height 106
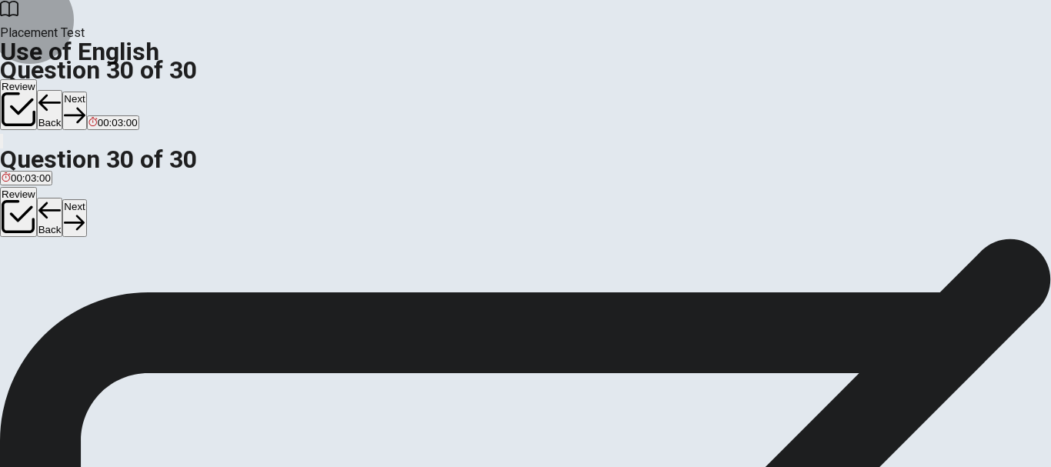
click at [63, 90] on button "Back" at bounding box center [50, 110] width 26 height 40
click at [37, 79] on button "Review" at bounding box center [18, 104] width 37 height 51
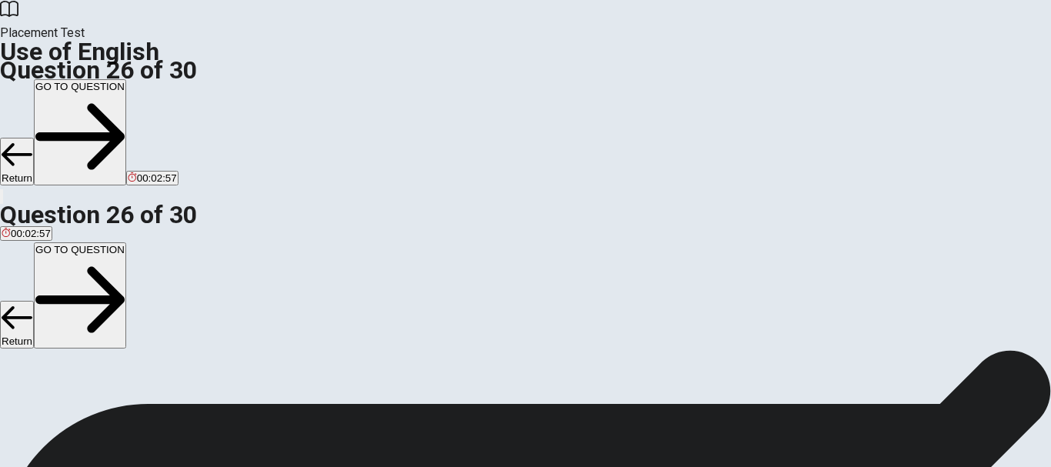
scroll to position [793, 0]
click at [126, 79] on button "GO TO QUESTION" at bounding box center [80, 132] width 92 height 106
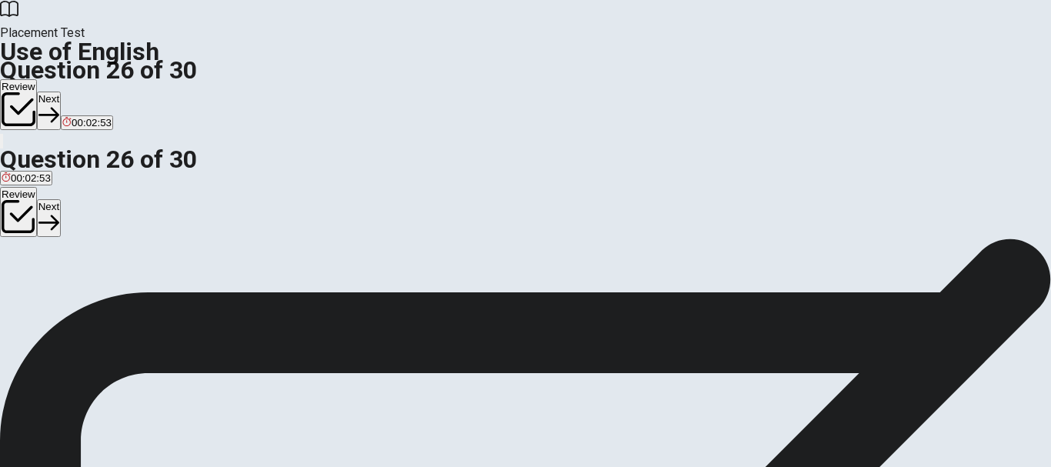
scroll to position [26, 0]
click at [61, 92] on button "Next" at bounding box center [49, 111] width 24 height 38
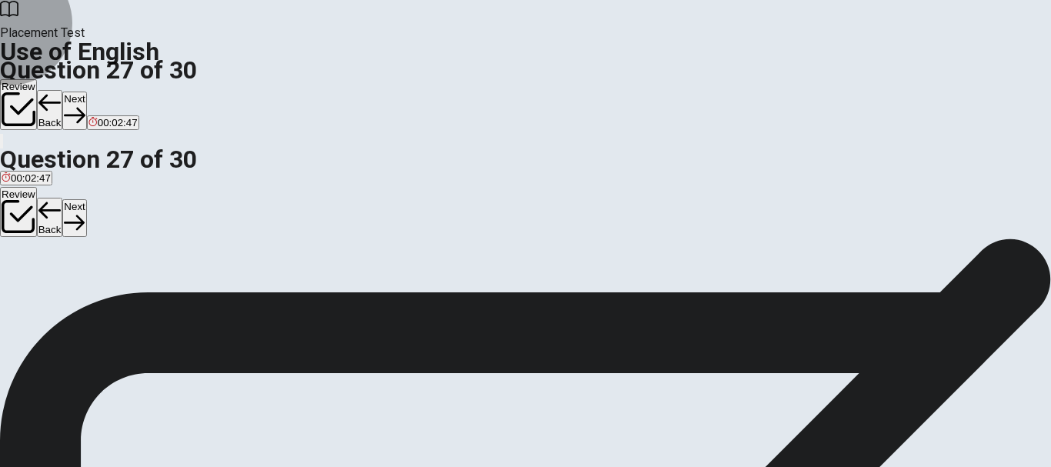
click at [86, 92] on button "Next" at bounding box center [74, 111] width 24 height 38
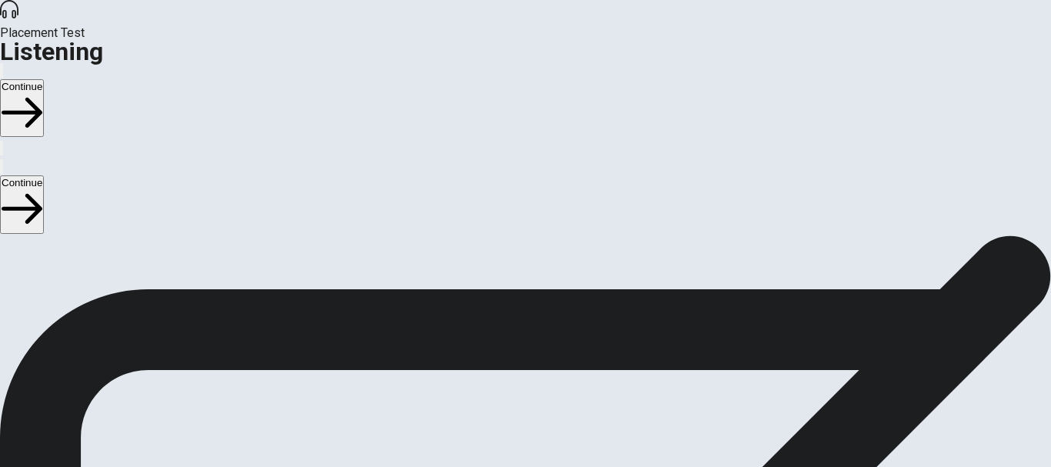
scroll to position [50, 0]
drag, startPoint x: 822, startPoint y: 53, endPoint x: 843, endPoint y: 55, distance: 21.7
click at [843, 55] on body "This site uses cookies, as explained in our Privacy Policy . If you agree to th…" at bounding box center [525, 233] width 1051 height 467
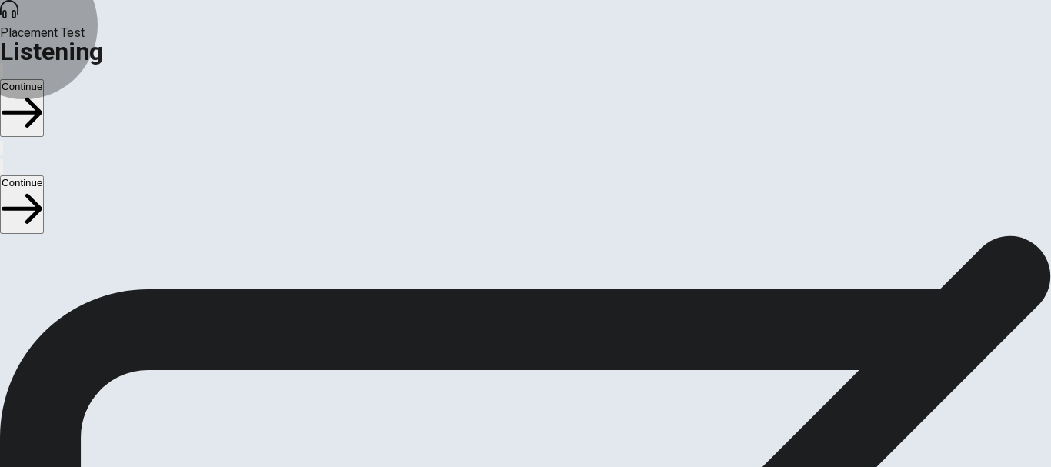
click at [44, 79] on button "Continue" at bounding box center [22, 108] width 44 height 58
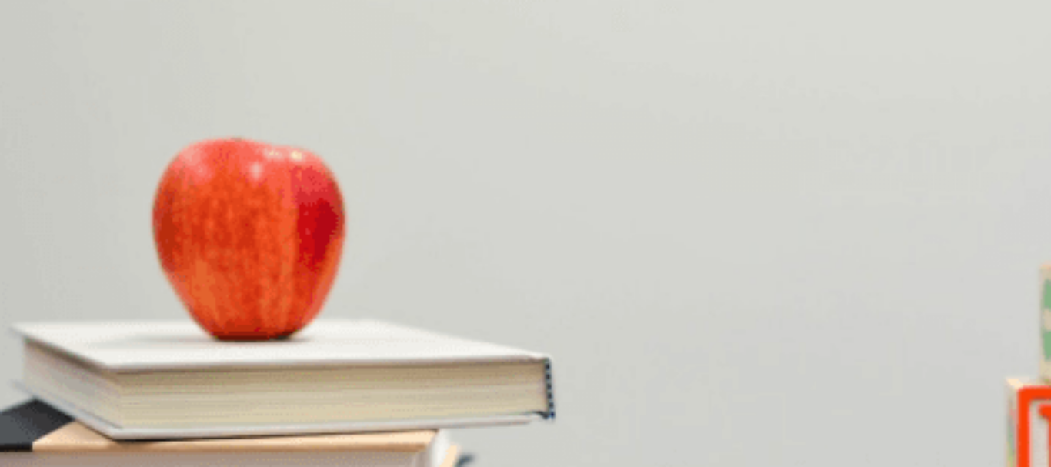
scroll to position [62, 0]
click at [186, 270] on div "C" at bounding box center [144, 276] width 85 height 12
click at [161, 349] on span "A group project" at bounding box center [126, 355] width 69 height 12
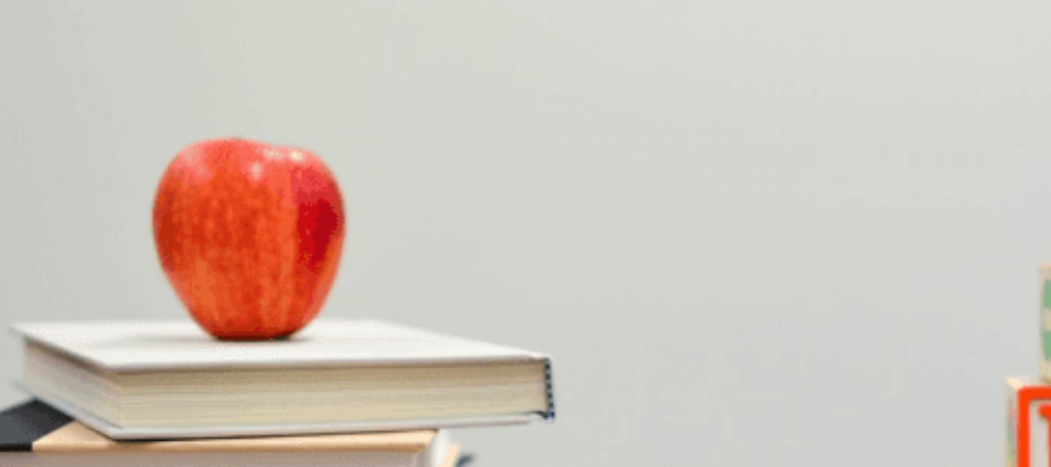
click at [99, 299] on span "Give the presentation" at bounding box center [51, 305] width 98 height 12
drag, startPoint x: 975, startPoint y: 205, endPoint x: 969, endPoint y: 251, distance: 45.7
click at [969, 251] on div "Question 3 What does the man offer to do? A Give the presentation B Edit and fi…" at bounding box center [525, 281] width 1051 height 65
click at [132, 352] on div "C" at bounding box center [110, 358] width 44 height 12
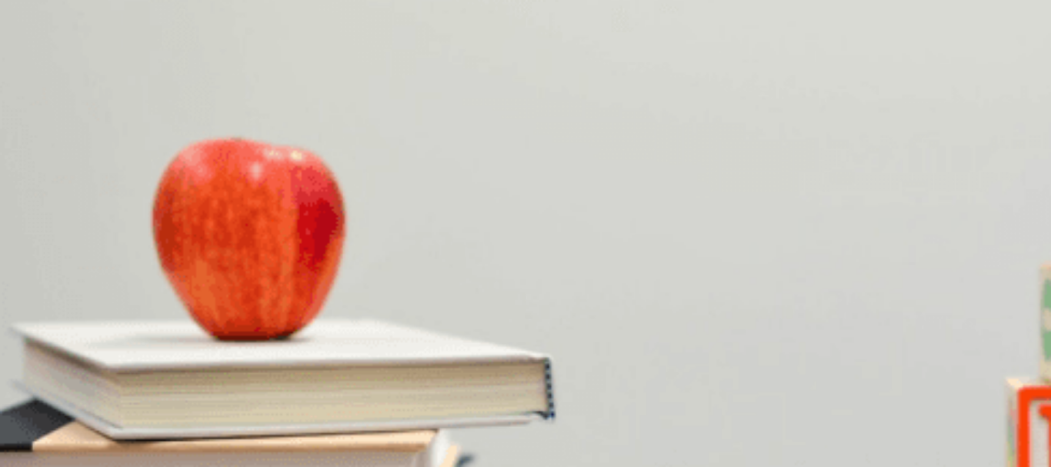
scroll to position [325, 0]
click at [78, 234] on span "She is indifferent" at bounding box center [40, 240] width 76 height 12
click at [44, 79] on button "Continue" at bounding box center [22, 108] width 44 height 58
click at [811, 466] on div at bounding box center [525, 467] width 1051 height 0
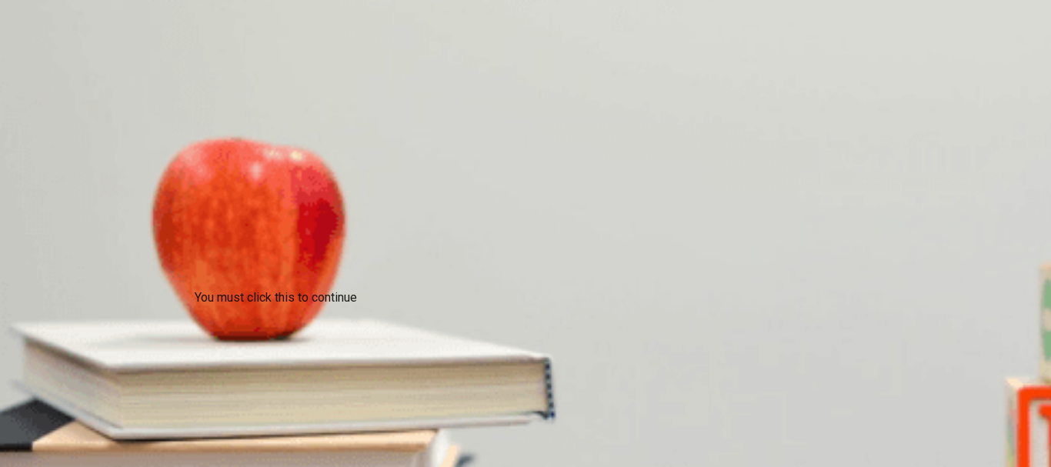
click at [44, 79] on button "Continue" at bounding box center [22, 108] width 44 height 58
click at [342, 414] on div "You must click this to continue" at bounding box center [276, 404] width 162 height 18
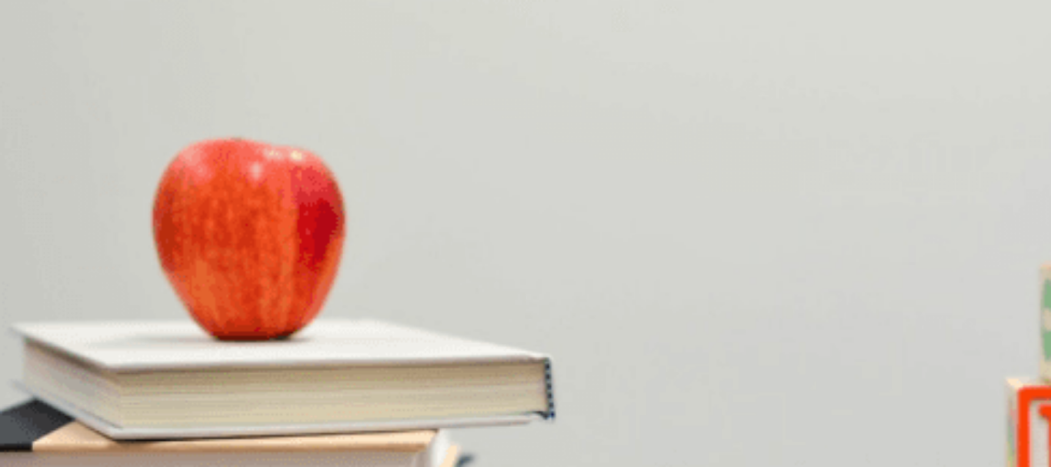
scroll to position [107, 0]
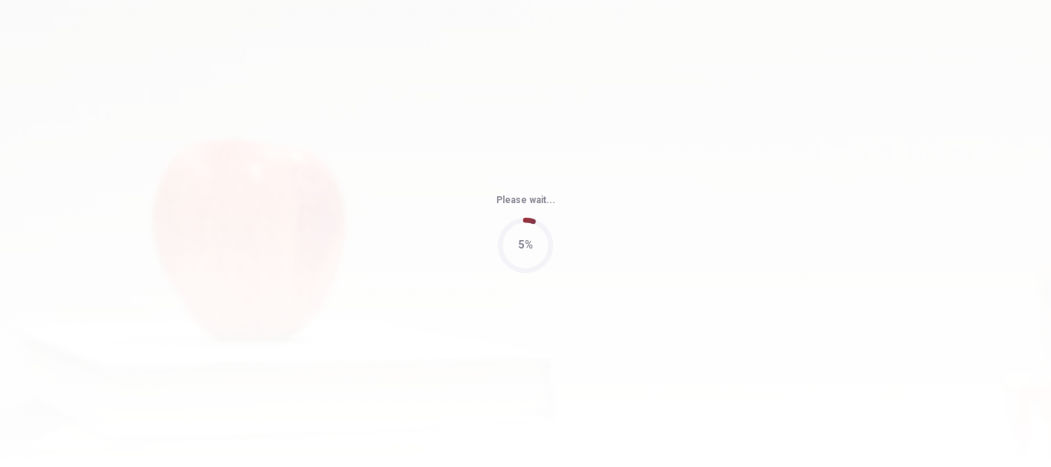
type input "76"
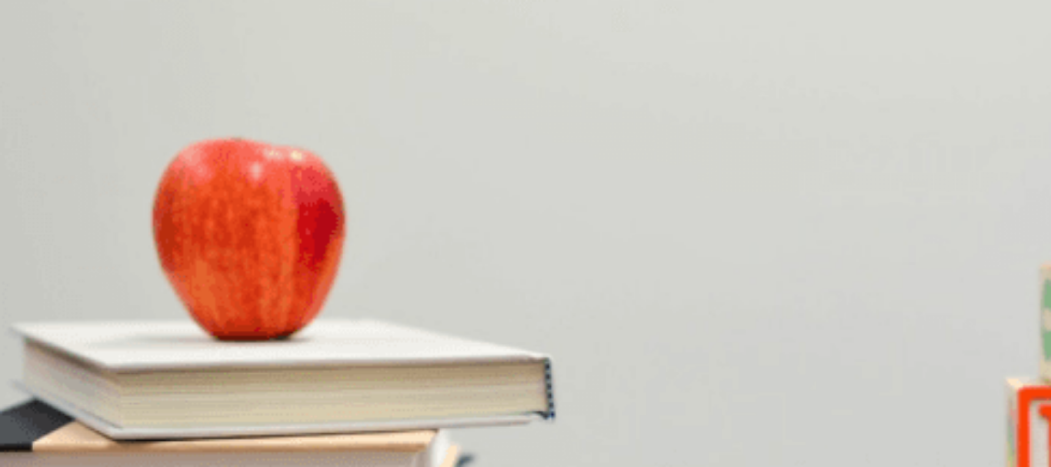
drag, startPoint x: 984, startPoint y: 150, endPoint x: 984, endPoint y: 164, distance: 13.8
click at [984, 235] on div "Question 6 What does the man suggest she do to help her decide? A Ask for a hig…" at bounding box center [525, 424] width 1051 height 379
click at [319, 328] on span "It would mean moving to a new city" at bounding box center [239, 334] width 159 height 12
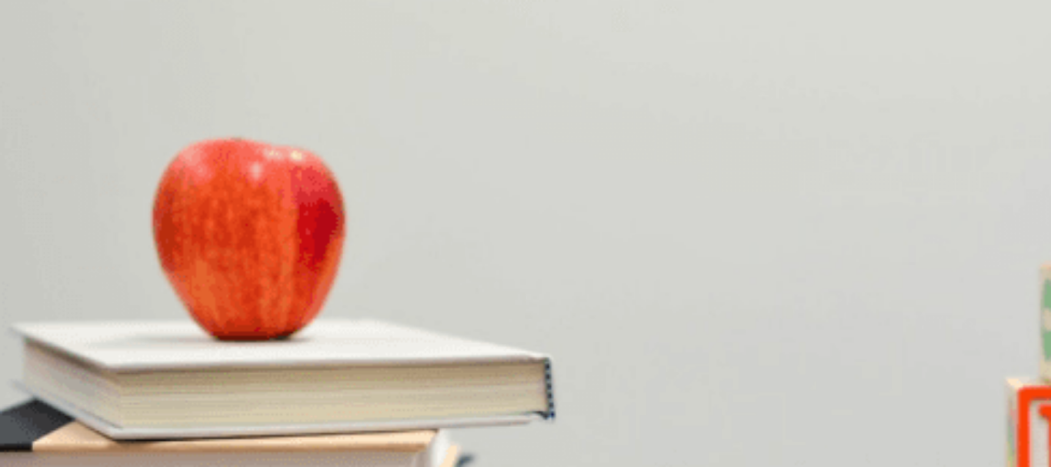
click at [57, 345] on span "Three hours" at bounding box center [29, 351] width 55 height 12
click at [60, 375] on span "She enjoys it" at bounding box center [31, 381] width 58 height 12
click at [342, 399] on span "A new apartment" at bounding box center [303, 405] width 77 height 12
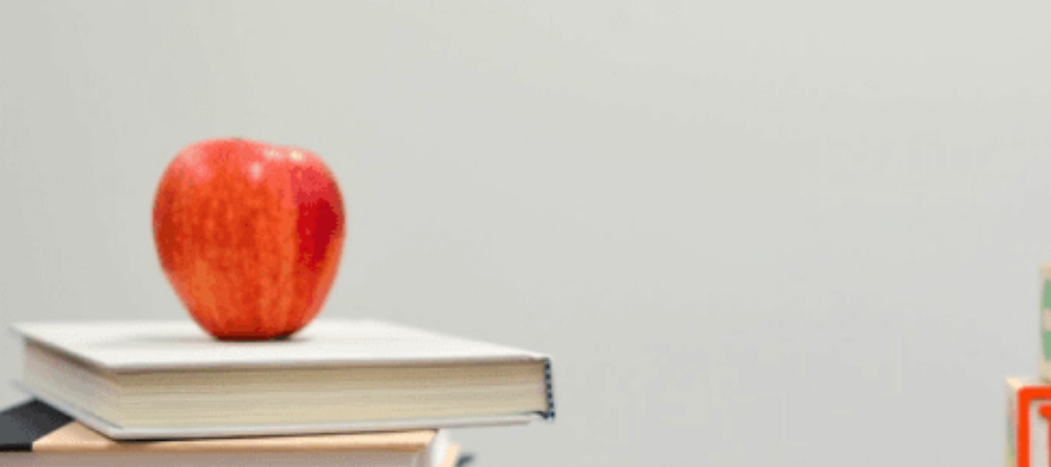
scroll to position [12, 0]
click at [235, 279] on span "Make a list of pros and cons" at bounding box center [171, 285] width 128 height 12
click at [412, 375] on span "A new job offer" at bounding box center [379, 381] width 68 height 12
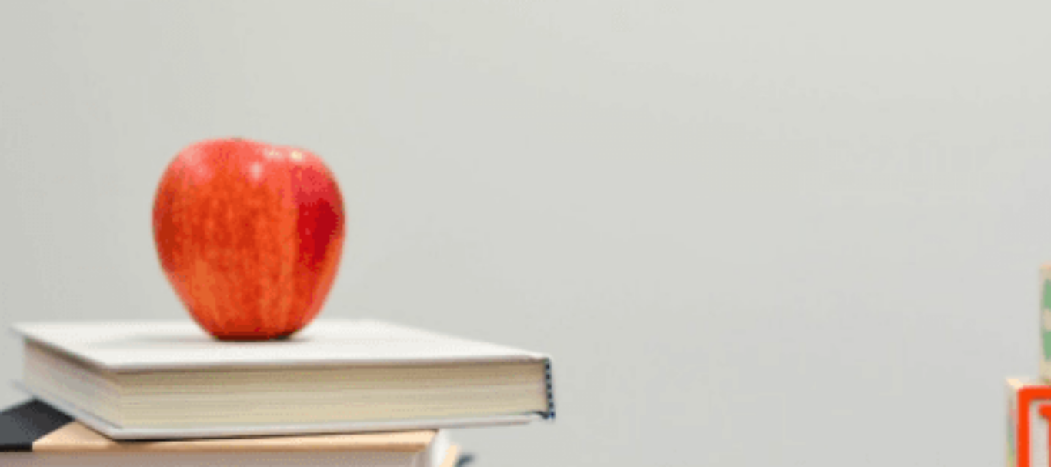
click at [44, 79] on button "Continue" at bounding box center [22, 108] width 44 height 58
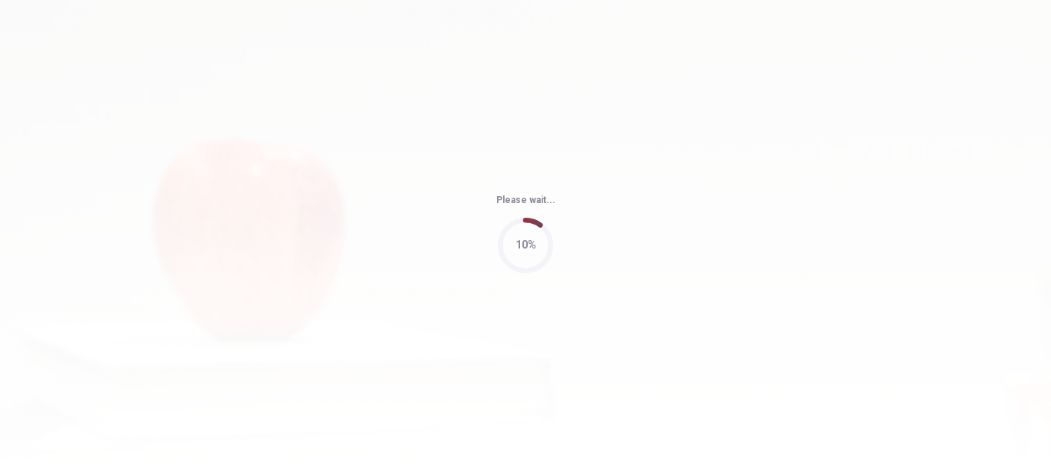
type input "91"
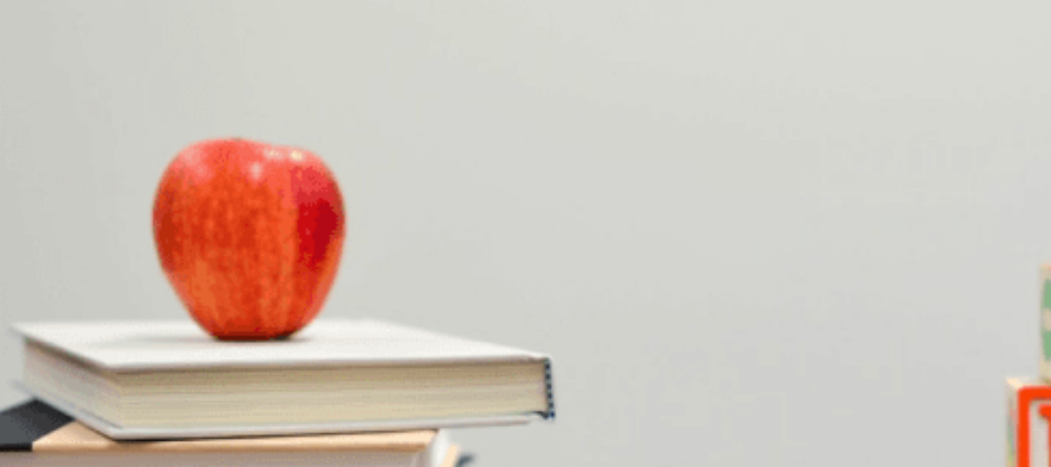
scroll to position [414, 0]
click at [89, 322] on span "Next month" at bounding box center [63, 328] width 52 height 12
click at [85, 451] on span "It’s perfectly ready" at bounding box center [43, 457] width 83 height 12
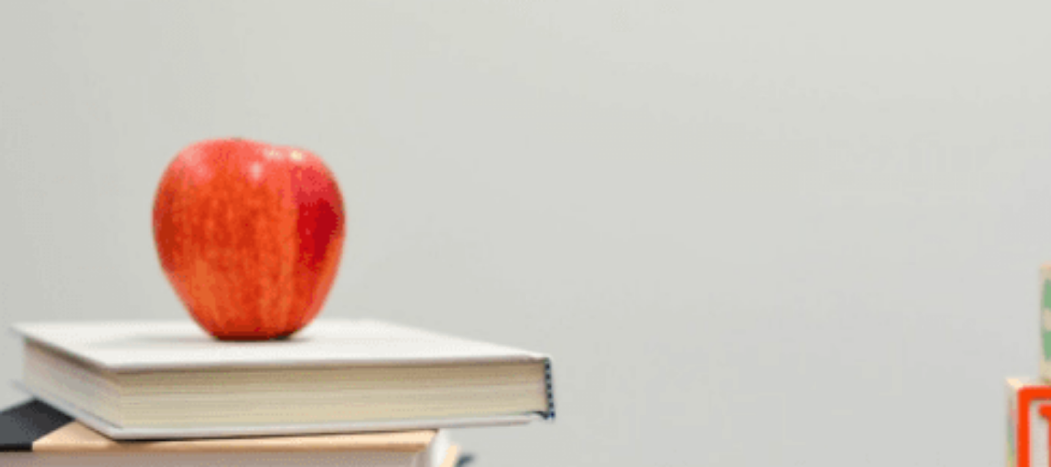
click at [145, 386] on span "Lunch and snacks are arranged" at bounding box center [74, 392] width 144 height 12
click at [525, 275] on span "Finalizing the speaker list" at bounding box center [467, 270] width 115 height 12
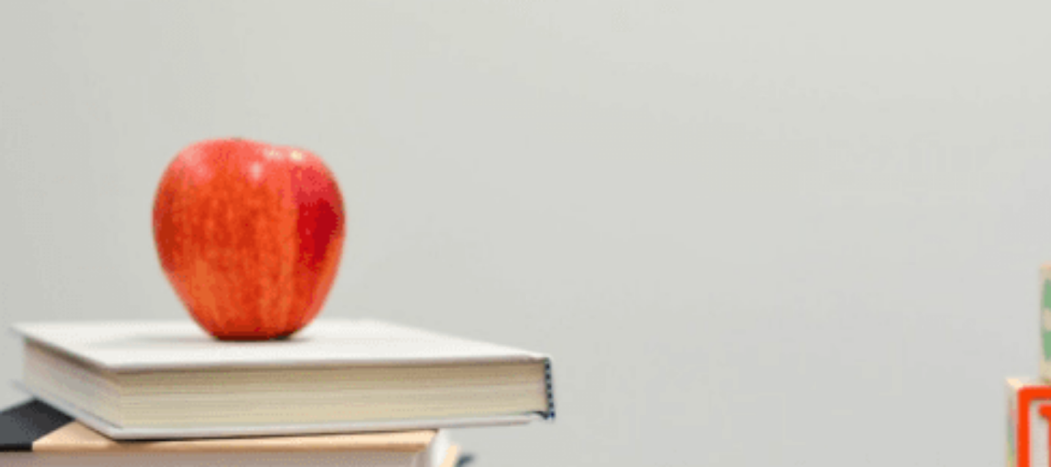
scroll to position [0, 0]
click at [408, 275] on span "Reviewing the catering plan" at bounding box center [345, 270] width 126 height 12
click at [44, 79] on button "Continue" at bounding box center [22, 108] width 44 height 58
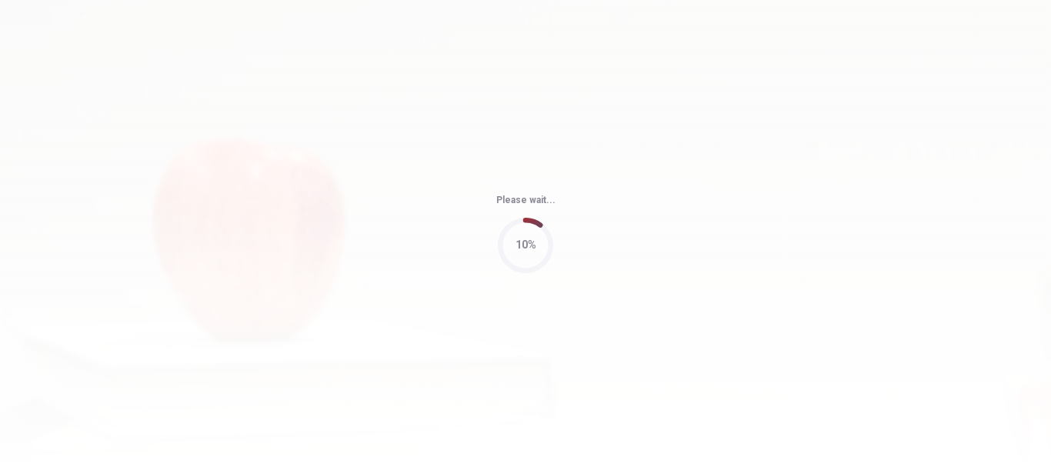
type input "71"
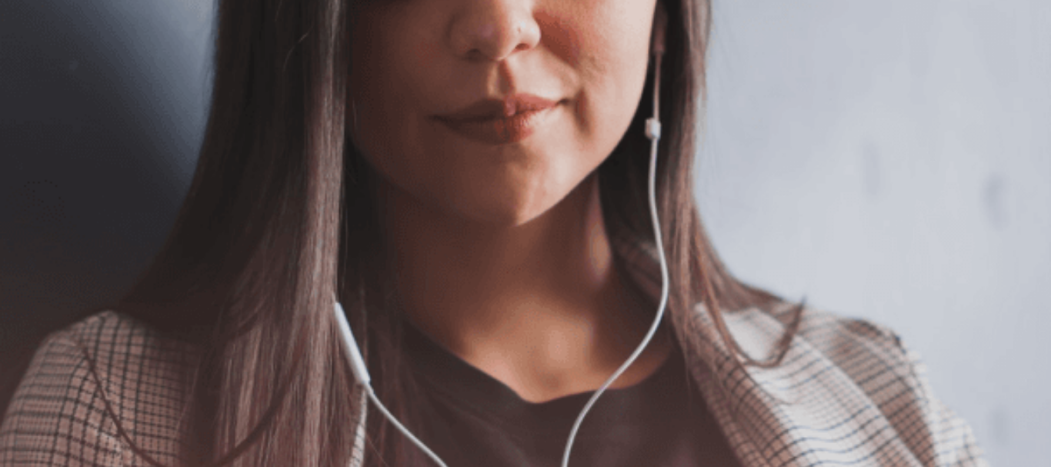
scroll to position [164, 0]
click at [44, 79] on button "Continue" at bounding box center [22, 108] width 44 height 58
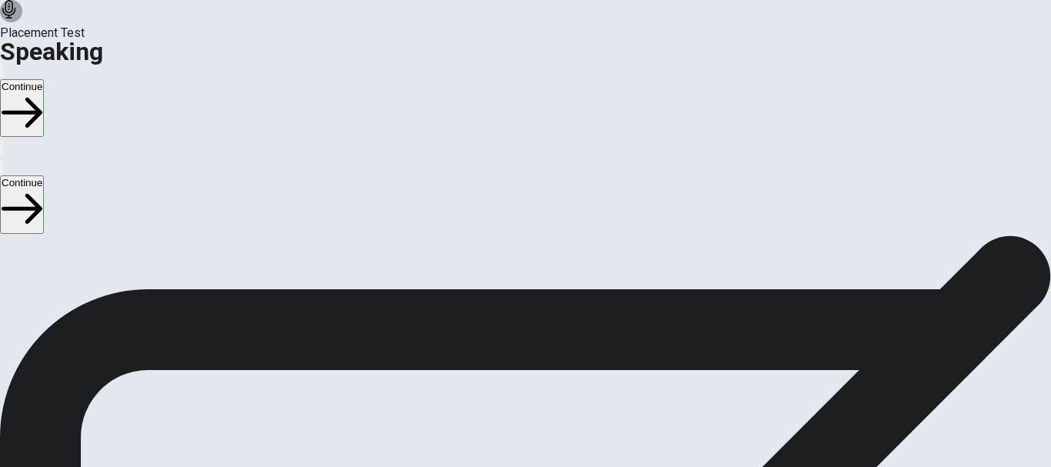
click at [509, 380] on button "Play Audio" at bounding box center [506, 387] width 3 height 15
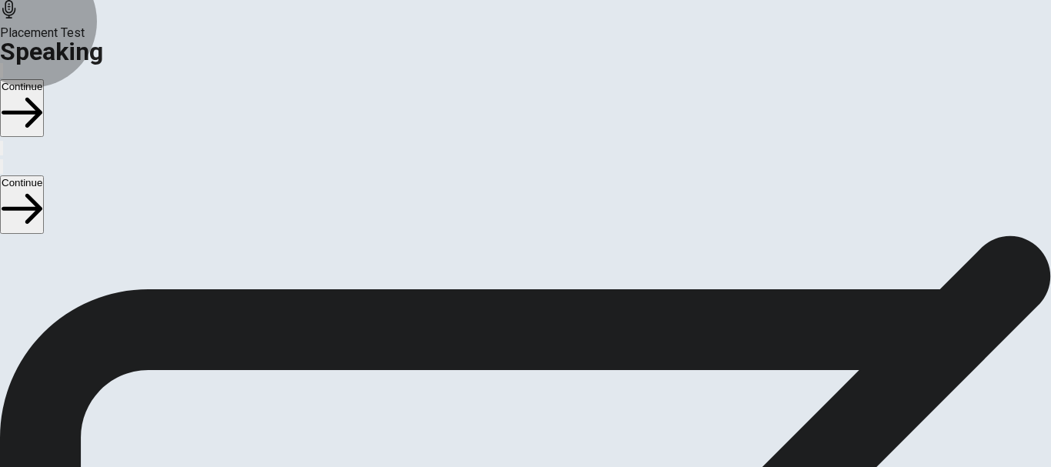
click at [44, 79] on button "Continue" at bounding box center [22, 108] width 44 height 58
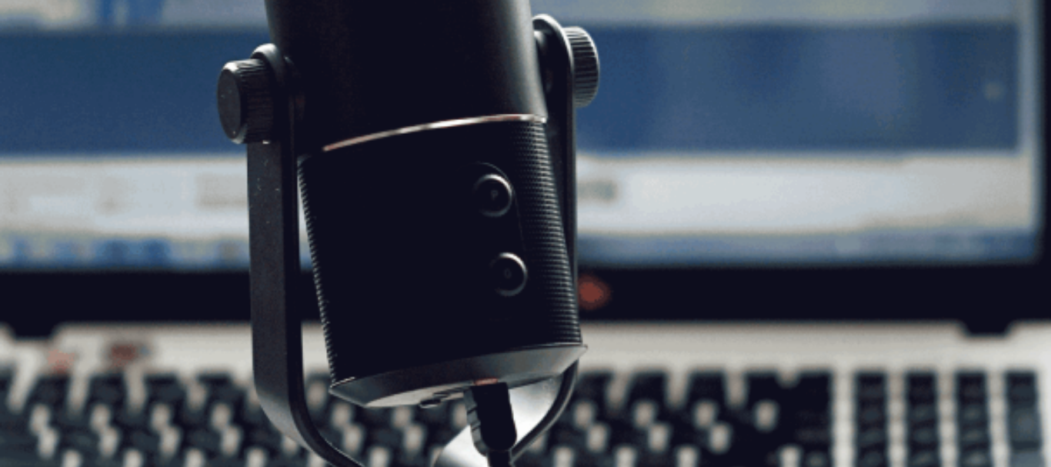
scroll to position [219, 0]
click at [44, 79] on button "Continue" at bounding box center [22, 108] width 44 height 58
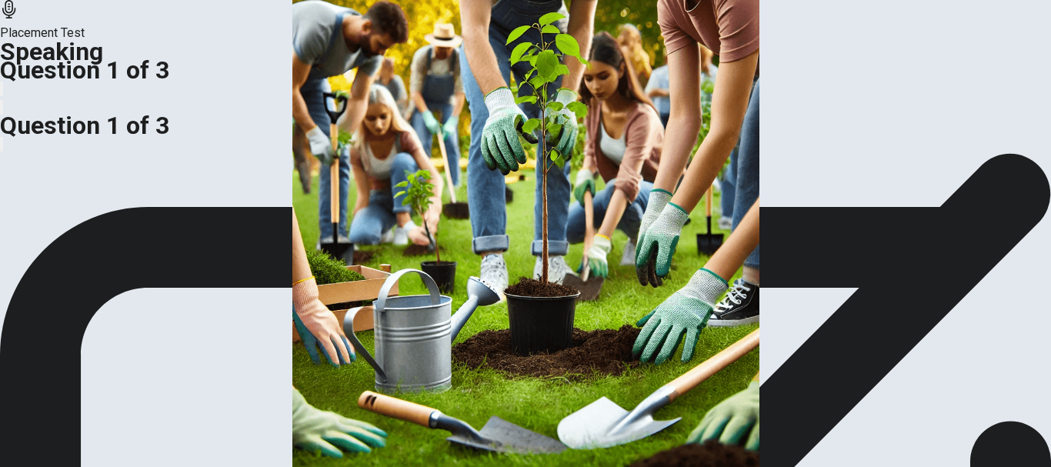
scroll to position [143, 0]
click at [309, 209] on img at bounding box center [525, 233] width 1051 height 467
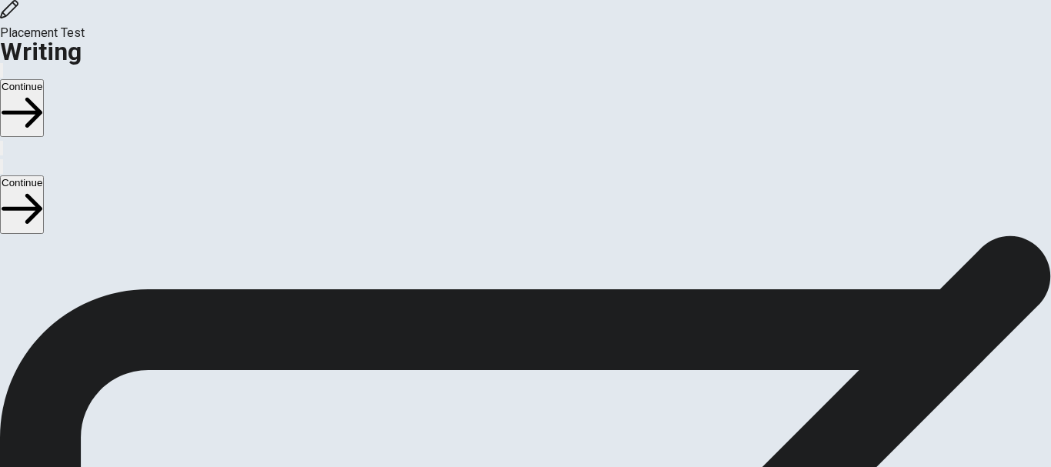
scroll to position [73, 0]
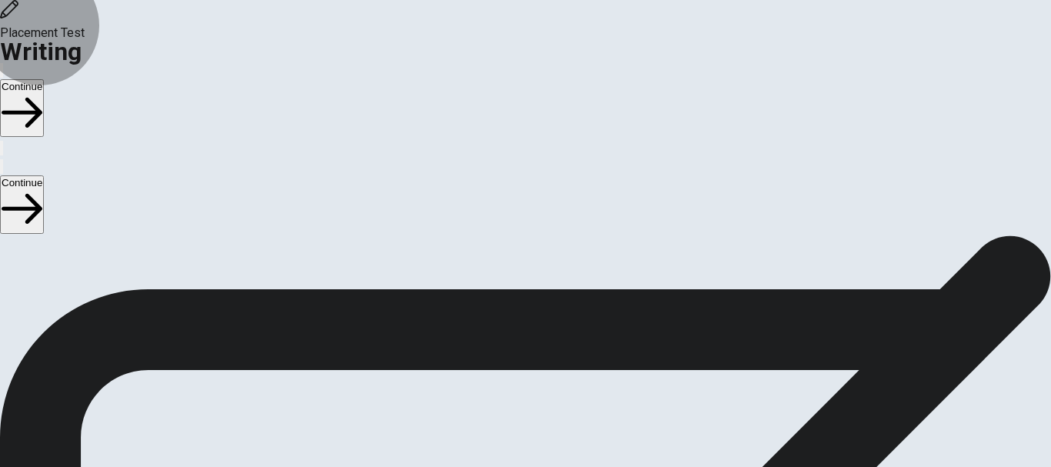
click at [44, 79] on button "Continue" at bounding box center [22, 108] width 44 height 58
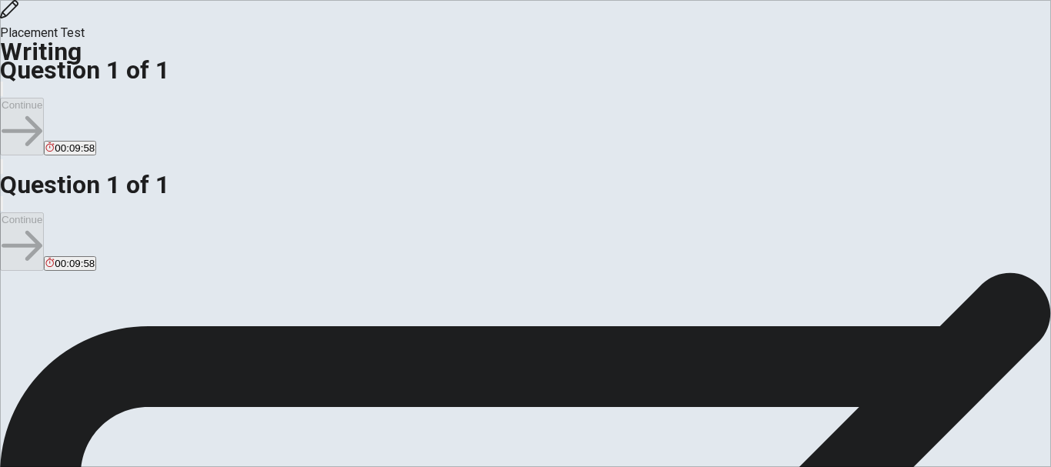
scroll to position [29, 0]
drag, startPoint x: 651, startPoint y: 176, endPoint x: 669, endPoint y: 176, distance: 17.7
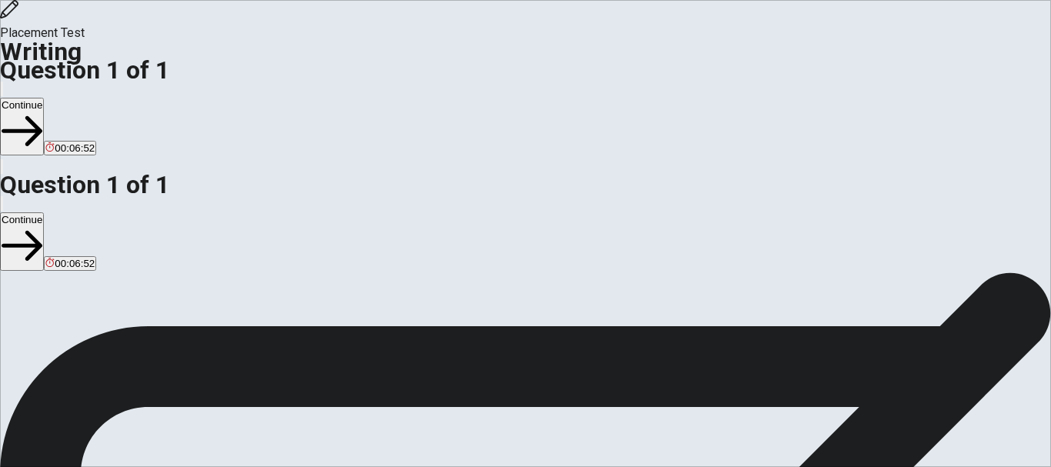
drag, startPoint x: 599, startPoint y: 180, endPoint x: 616, endPoint y: 179, distance: 16.9
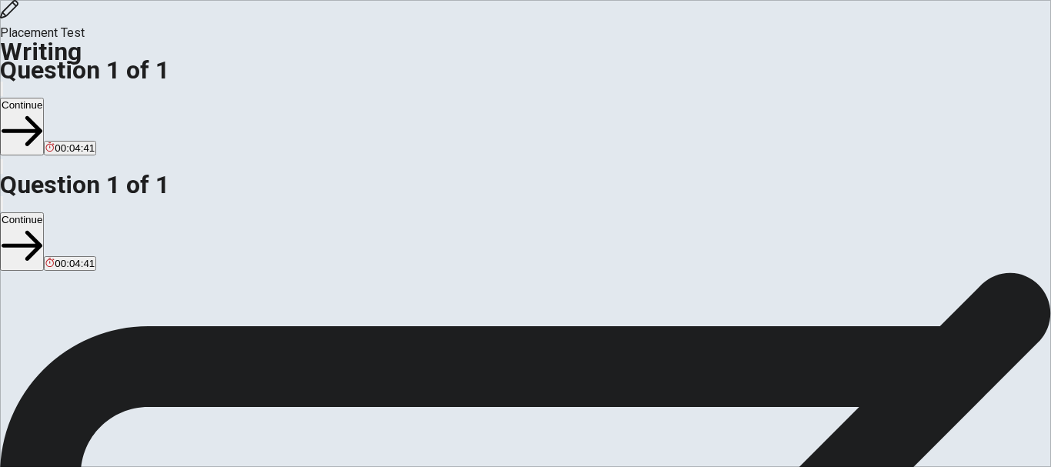
scroll to position [35, 0]
drag, startPoint x: 706, startPoint y: 136, endPoint x: 806, endPoint y: 134, distance: 100.0
drag, startPoint x: 730, startPoint y: 135, endPoint x: 821, endPoint y: 132, distance: 90.8
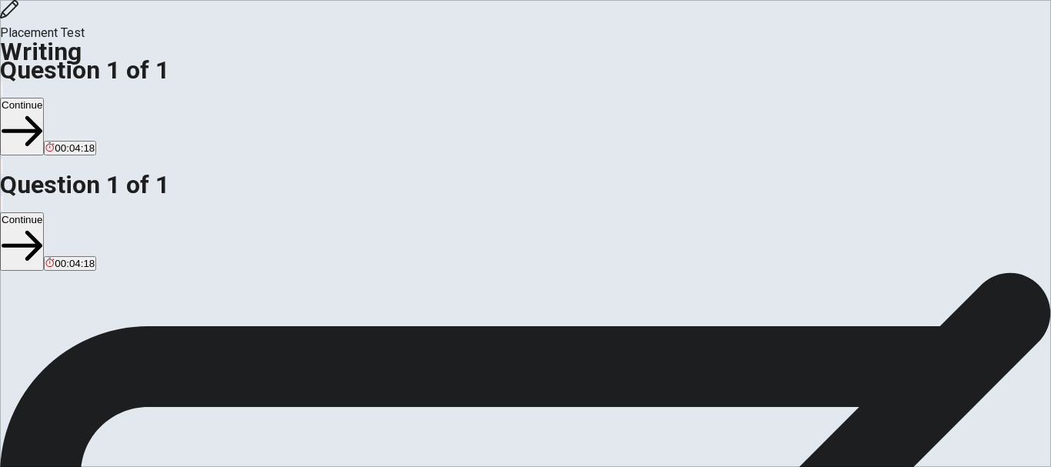
drag, startPoint x: 846, startPoint y: 176, endPoint x: 861, endPoint y: 176, distance: 14.6
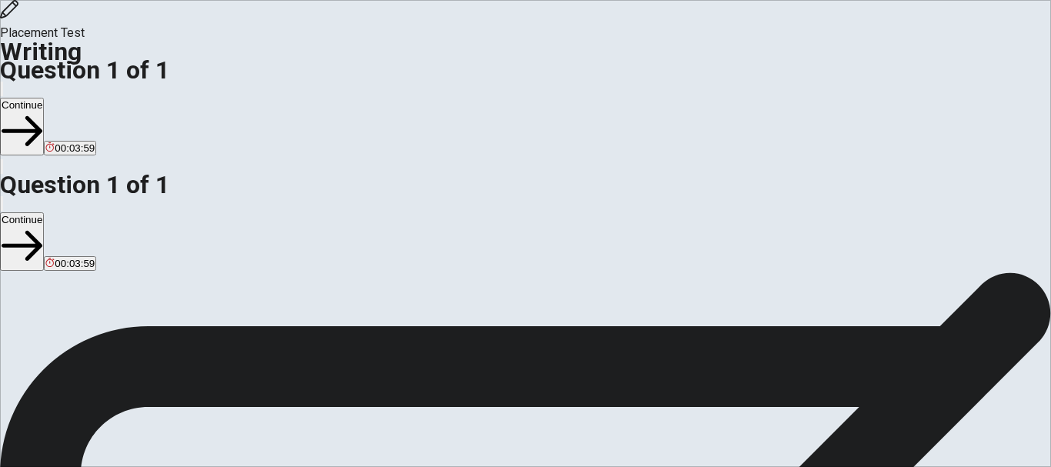
drag, startPoint x: 817, startPoint y: 176, endPoint x: 878, endPoint y: 176, distance: 60.8
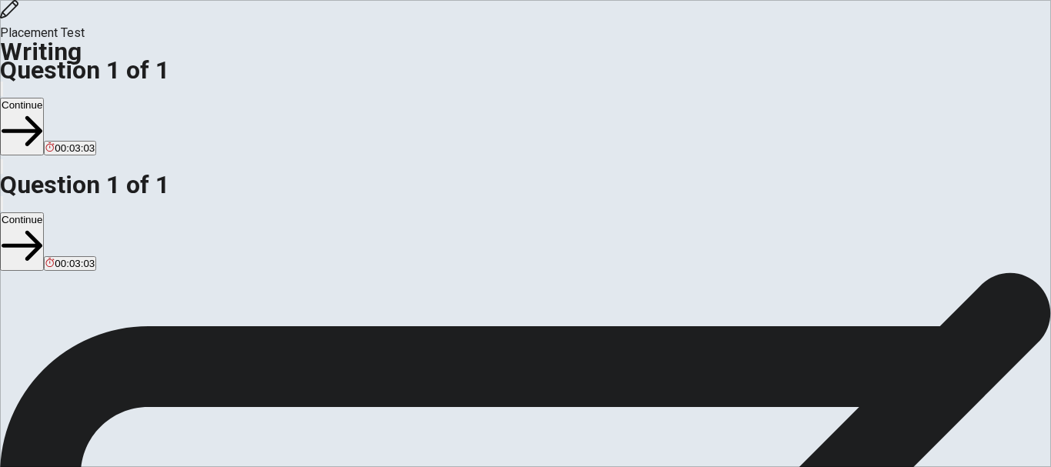
type textarea "I Admire the type of person that can be a leader and have a lot of confident in…"
click at [44, 98] on button "Continue" at bounding box center [22, 127] width 44 height 58
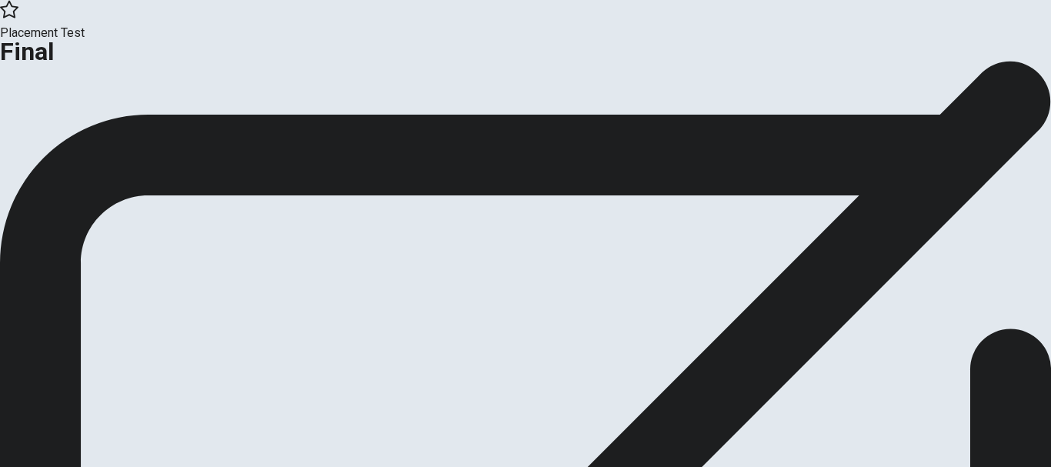
scroll to position [93, 0]
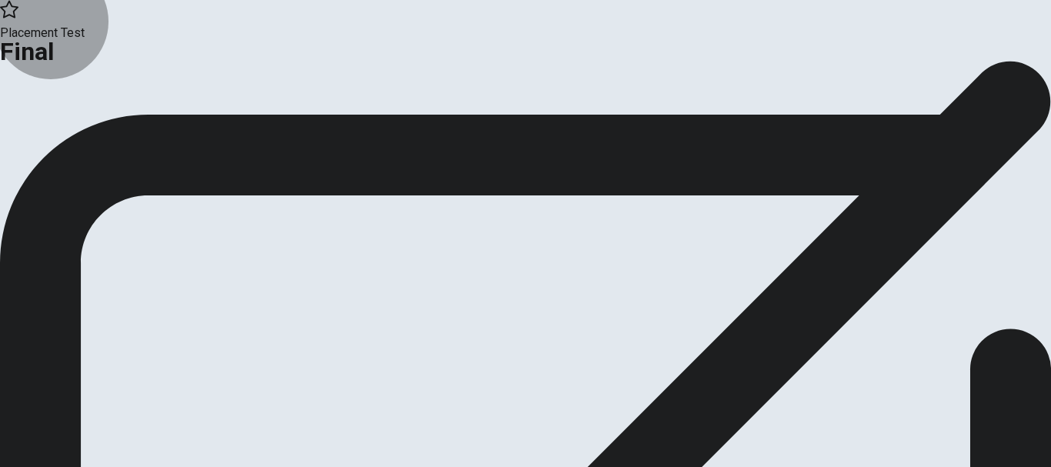
click at [62, 44] on button "Continue" at bounding box center [31, 33] width 62 height 21
